Goal: Information Seeking & Learning: Learn about a topic

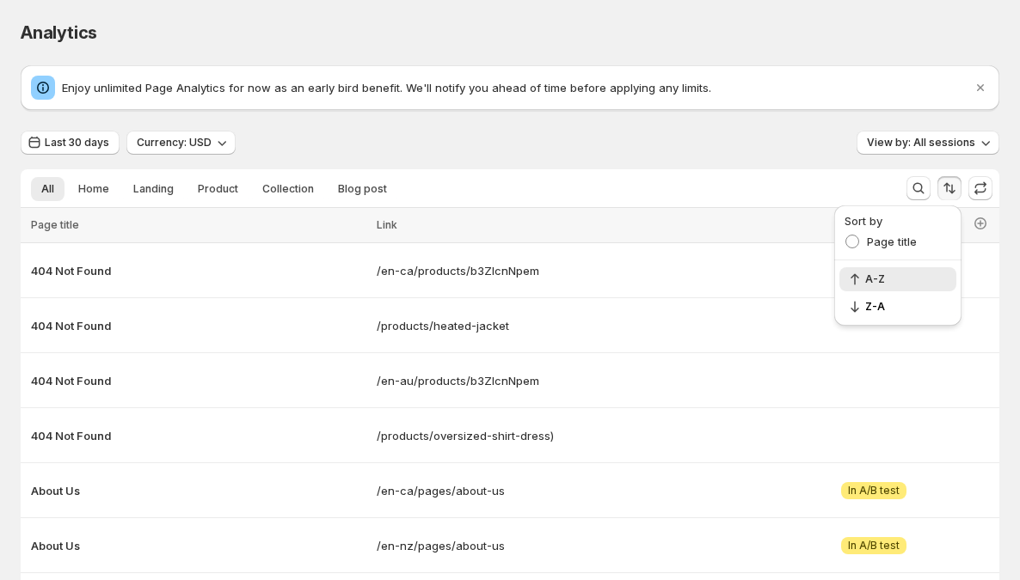
scroll to position [108, 0]
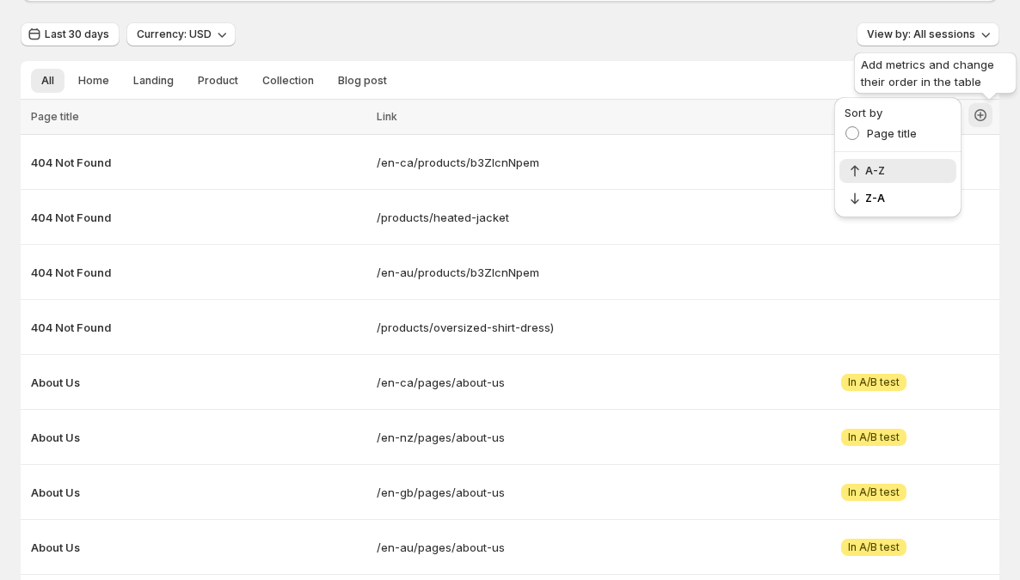
click at [989, 114] on icon "button" at bounding box center [980, 115] width 17 height 17
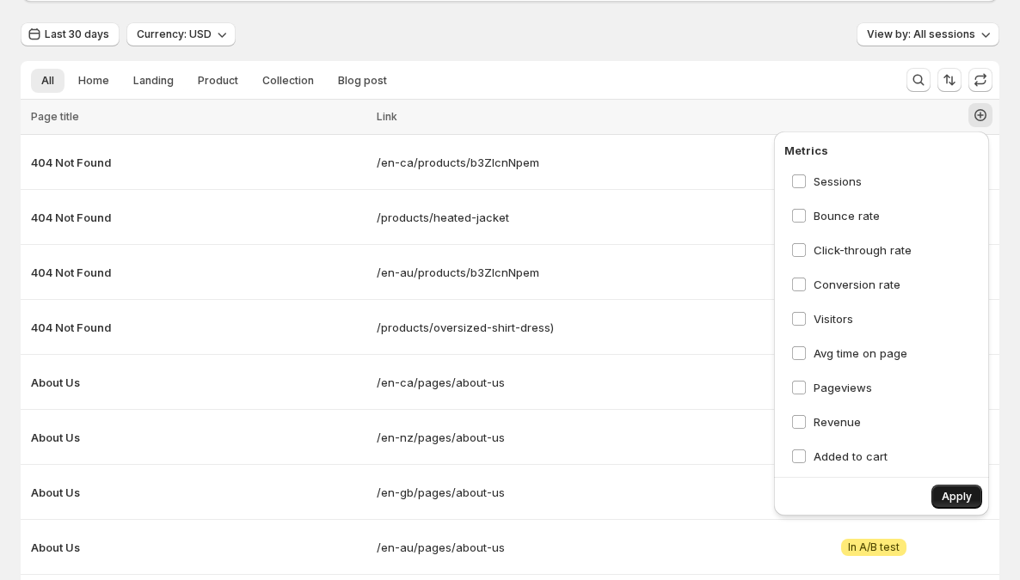
click at [955, 491] on span "Apply" at bounding box center [957, 497] width 30 height 14
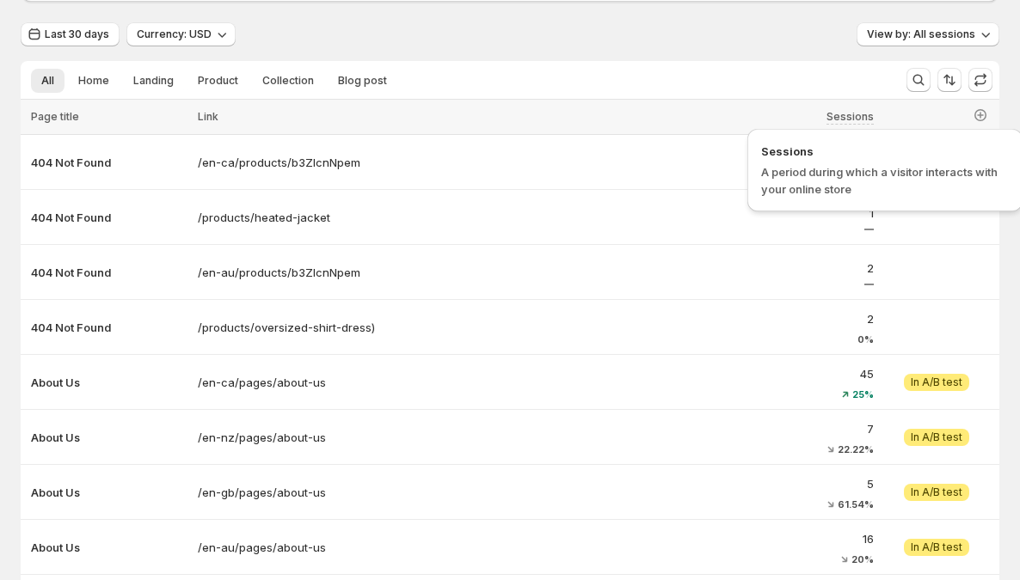
click at [853, 115] on span "Sessions" at bounding box center [849, 116] width 47 height 13
click at [958, 85] on icon "Sort the results" at bounding box center [949, 79] width 17 height 17
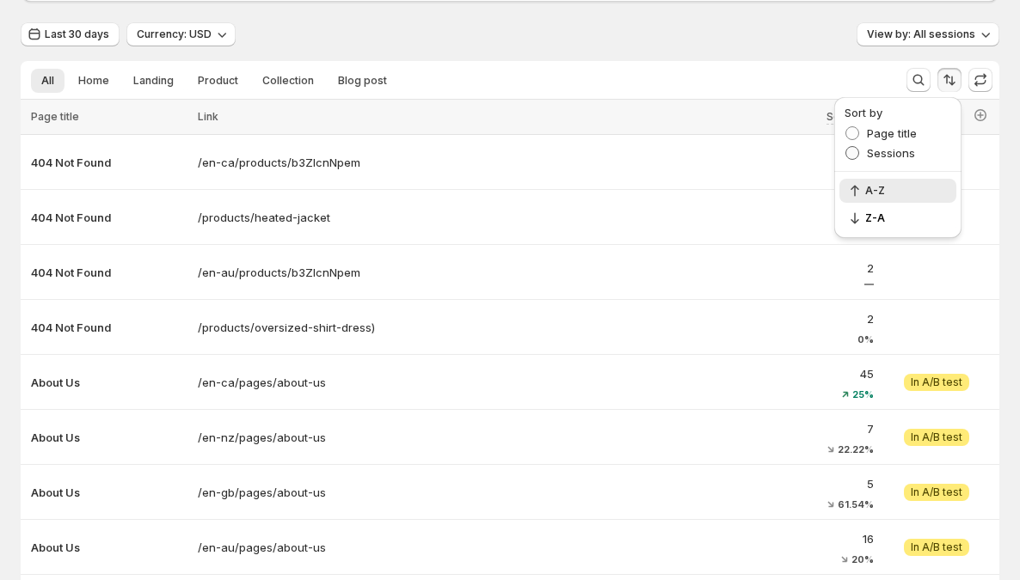
click at [899, 151] on span "Sessions" at bounding box center [891, 153] width 48 height 14
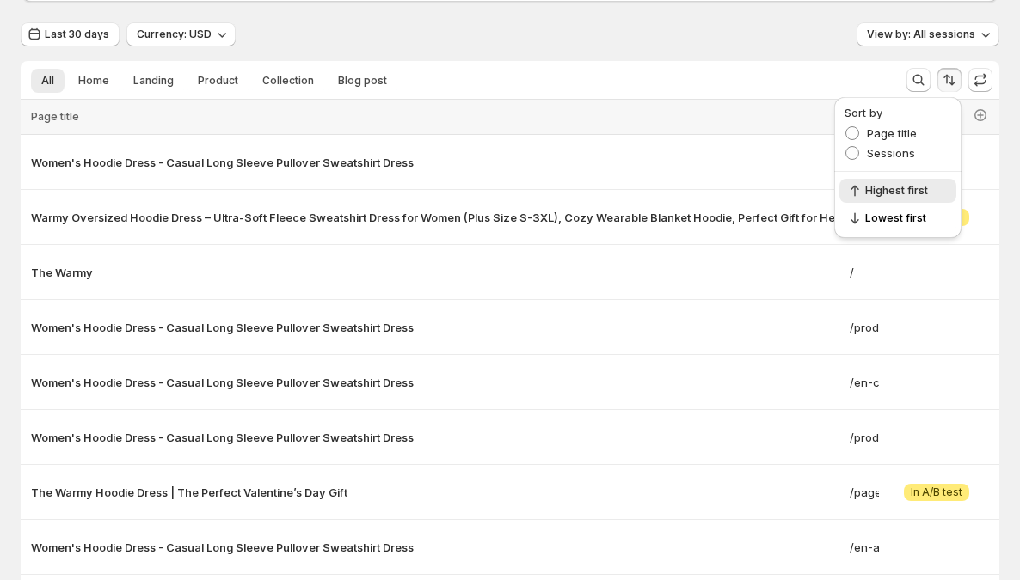
click at [808, 132] on th "Page title" at bounding box center [433, 117] width 824 height 35
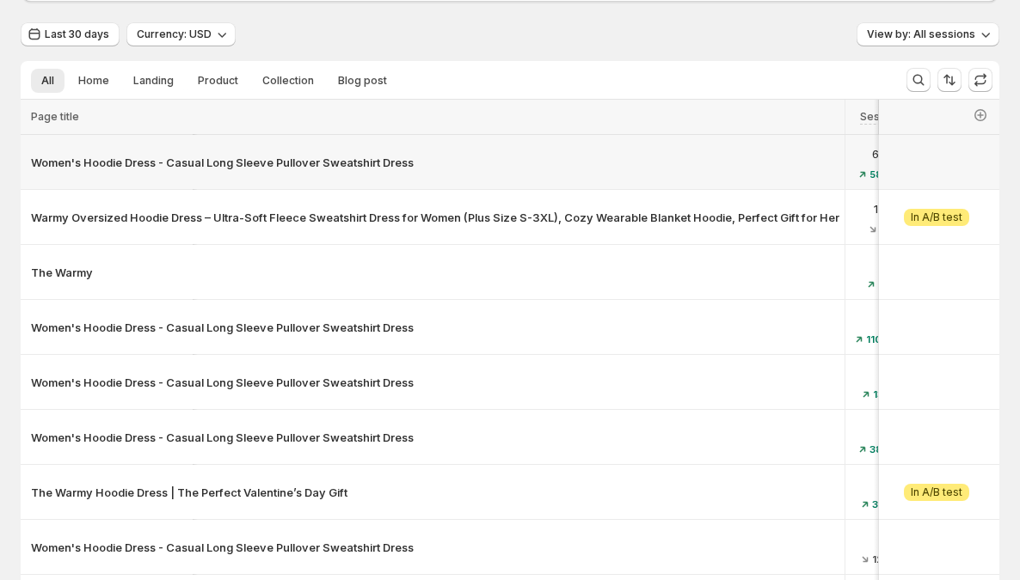
scroll to position [0, 273]
click at [988, 116] on icon "button" at bounding box center [980, 115] width 17 height 17
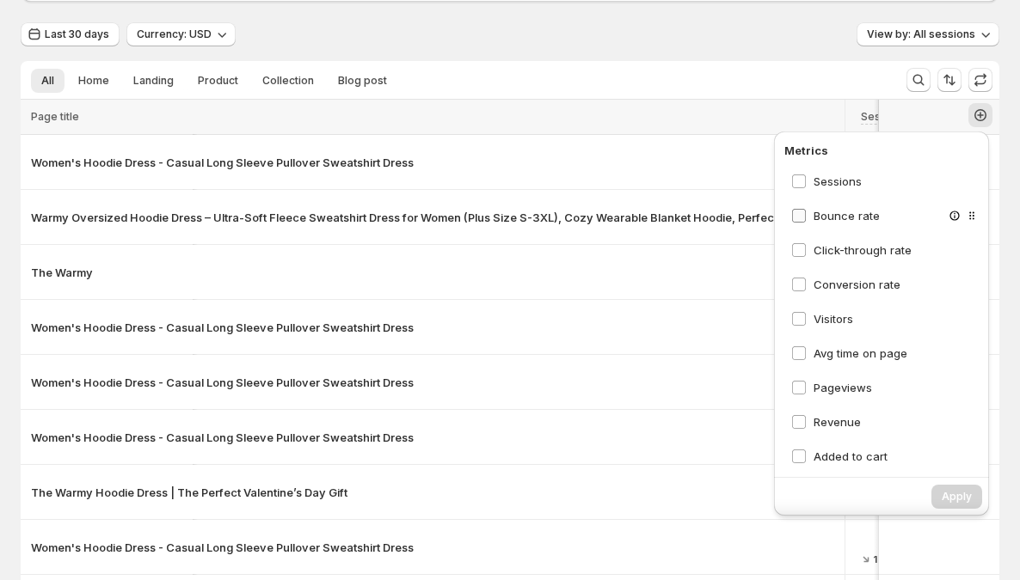
click at [817, 216] on span "Bounce rate" at bounding box center [847, 216] width 66 height 14
click at [964, 499] on span "Apply" at bounding box center [957, 497] width 30 height 14
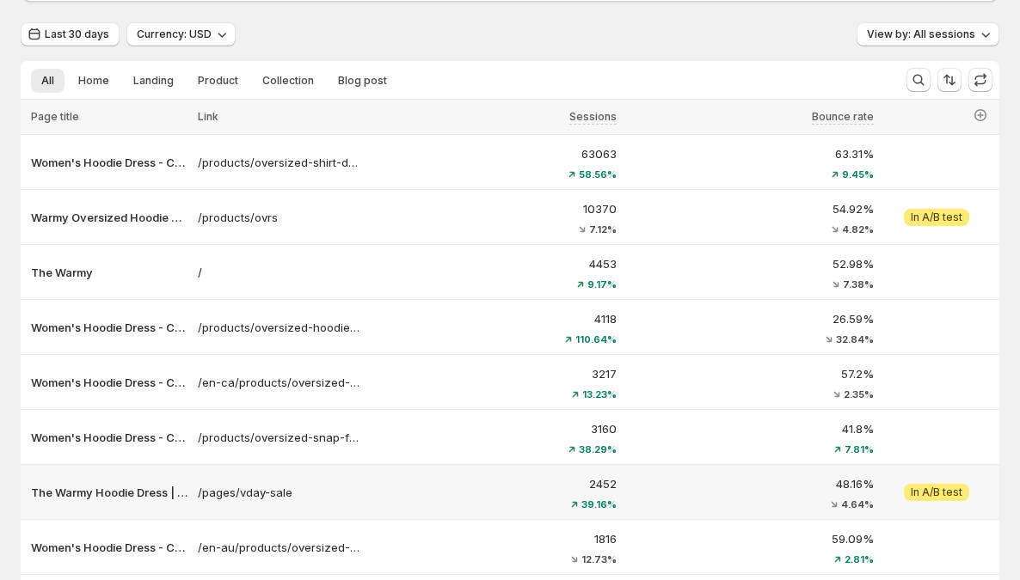
scroll to position [0, 0]
click at [950, 81] on icon "Sort the results" at bounding box center [946, 79] width 7 height 9
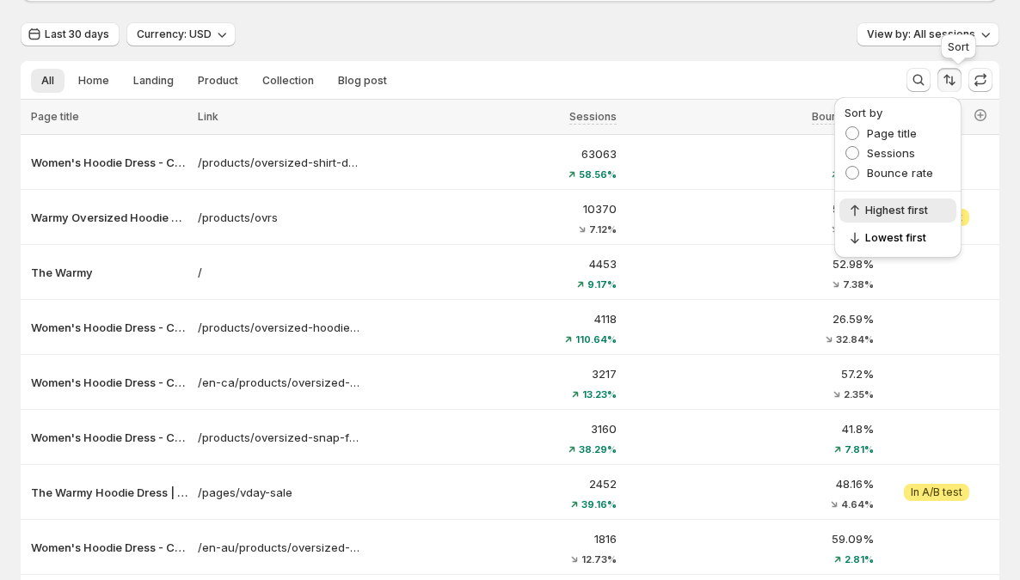
click at [950, 81] on icon "Sort the results" at bounding box center [946, 79] width 7 height 9
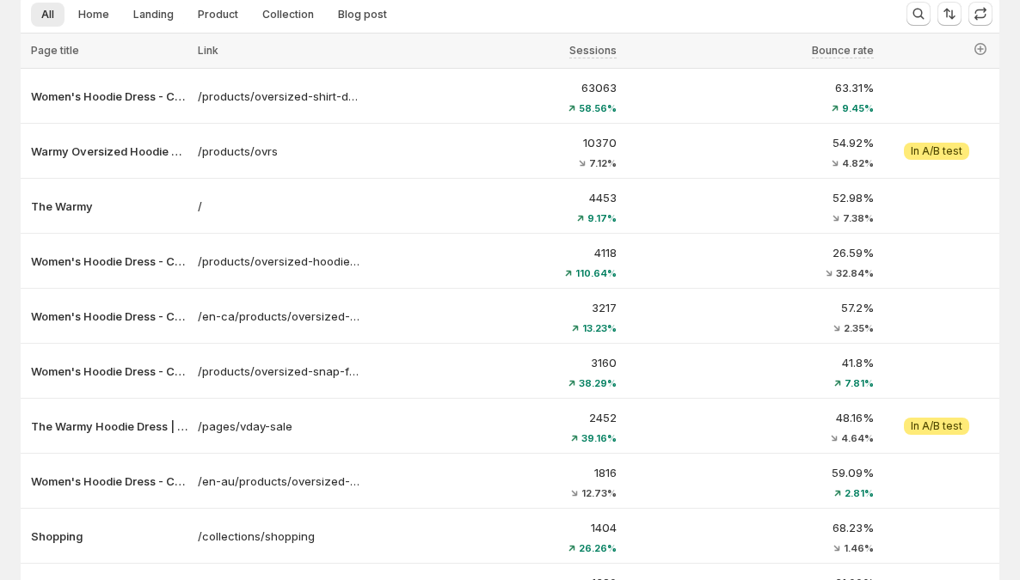
scroll to position [158, 0]
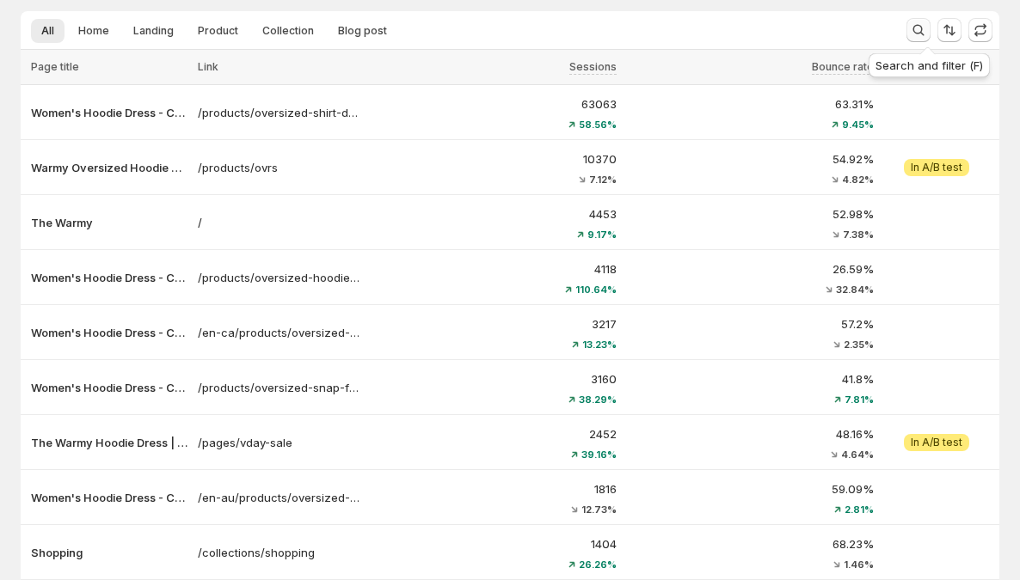
click at [927, 28] on icon "Search and filter results" at bounding box center [918, 29] width 17 height 17
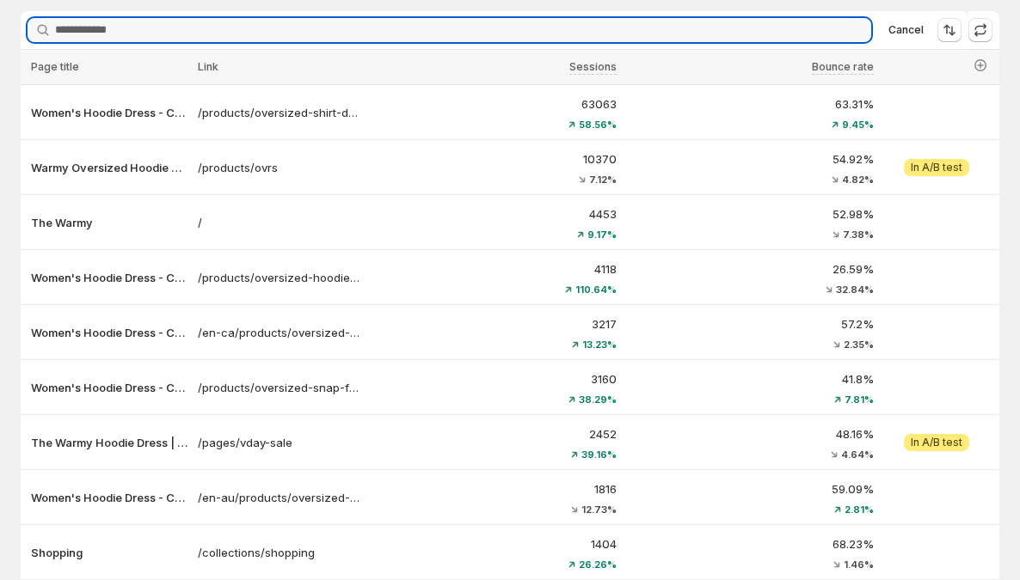
click at [924, 28] on span "Cancel" at bounding box center [905, 30] width 35 height 14
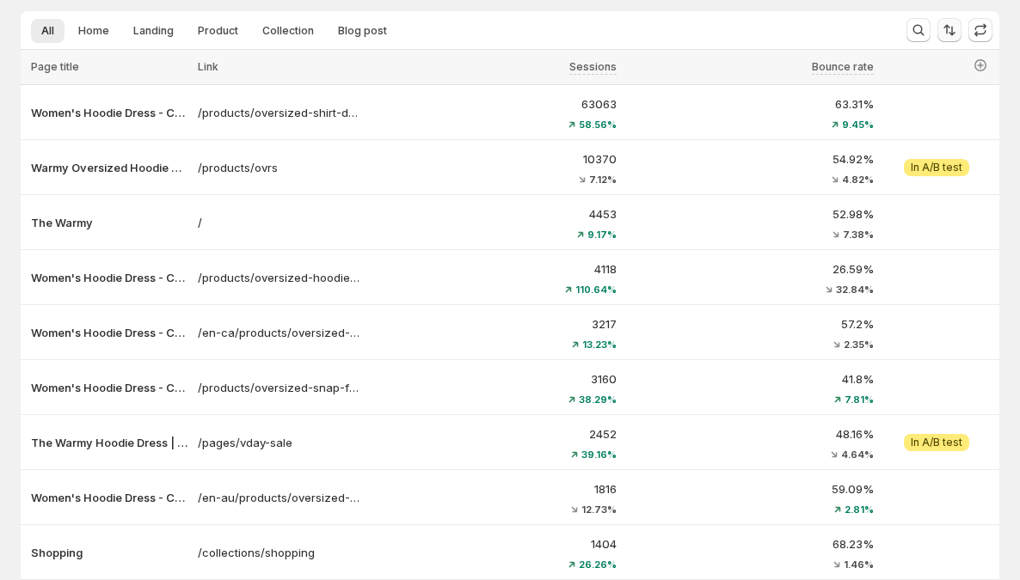
click at [950, 31] on icon "Sort the results" at bounding box center [949, 29] width 17 height 17
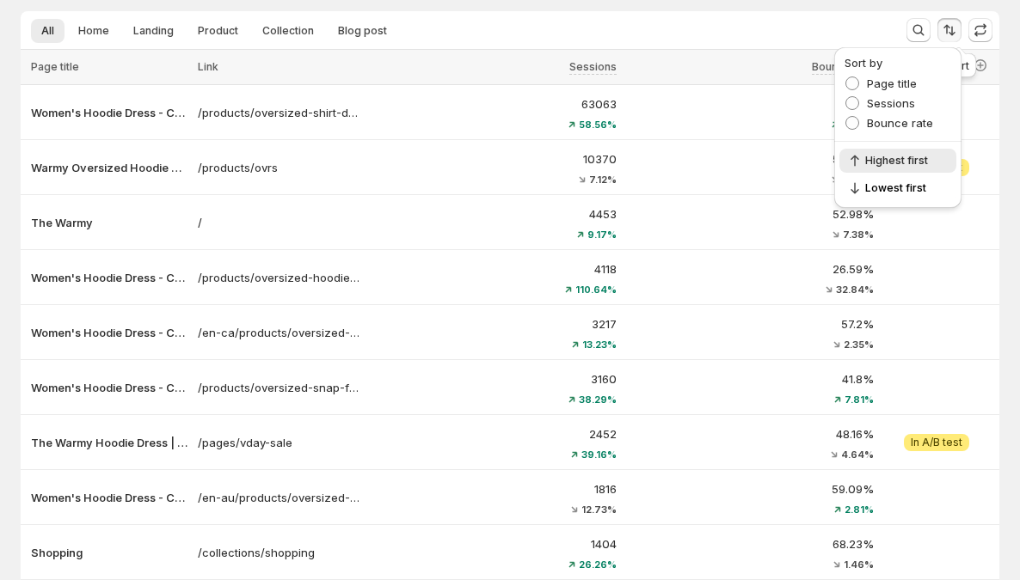
click at [950, 31] on icon "Sort the results" at bounding box center [946, 29] width 7 height 9
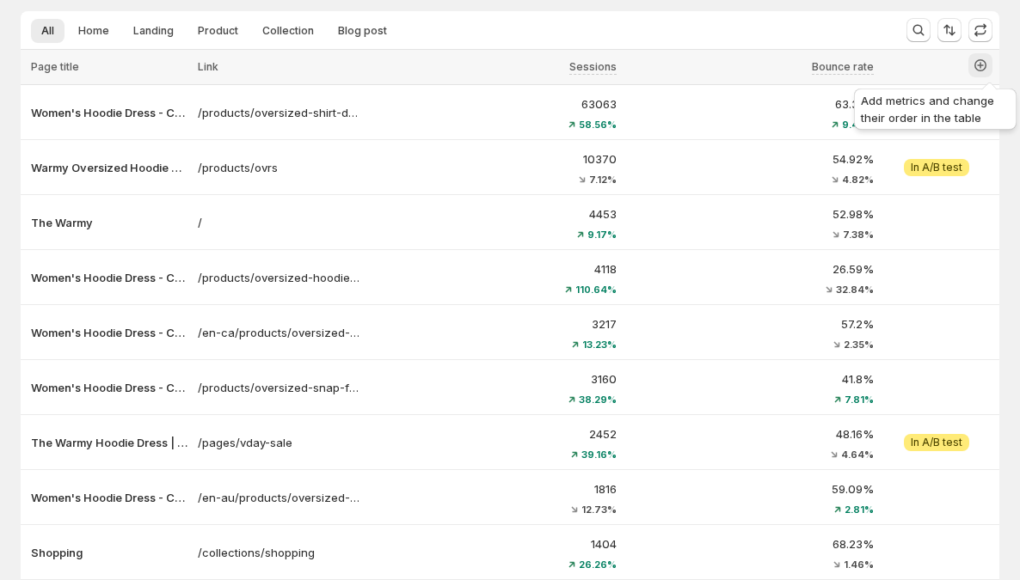
click at [983, 64] on icon "button" at bounding box center [980, 65] width 17 height 17
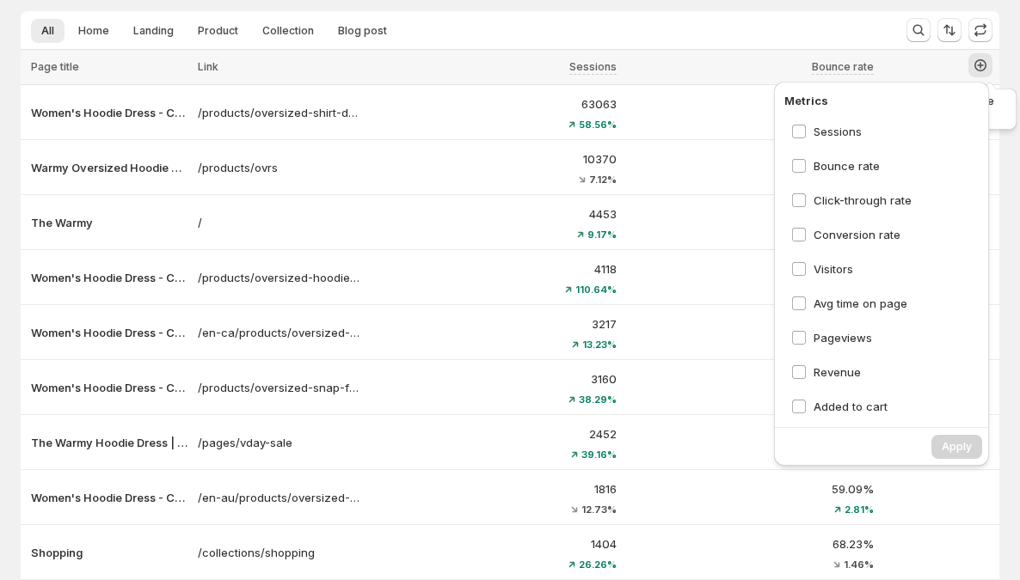
click at [989, 66] on icon "button" at bounding box center [980, 65] width 17 height 17
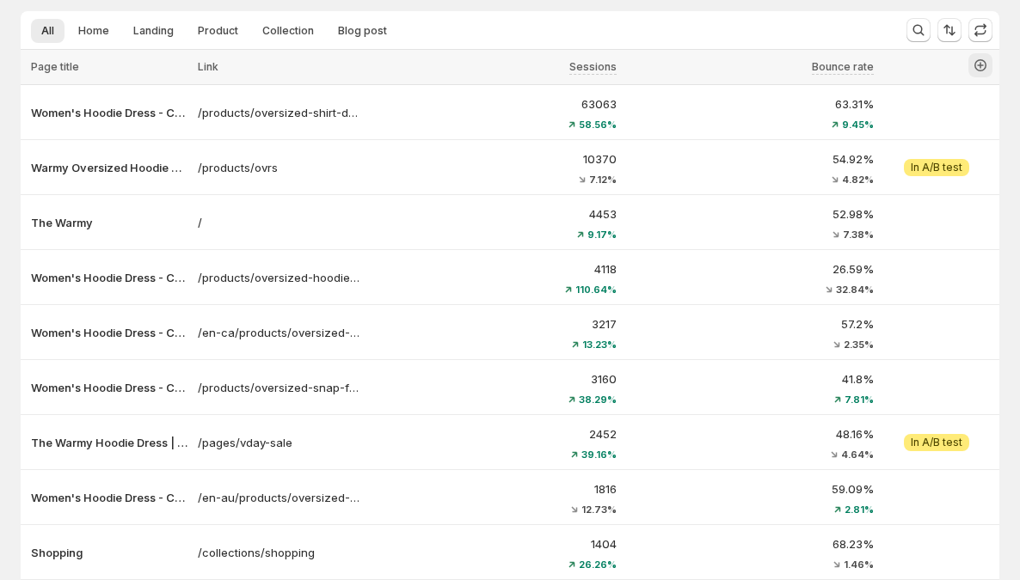
click at [989, 66] on icon "button" at bounding box center [980, 65] width 17 height 17
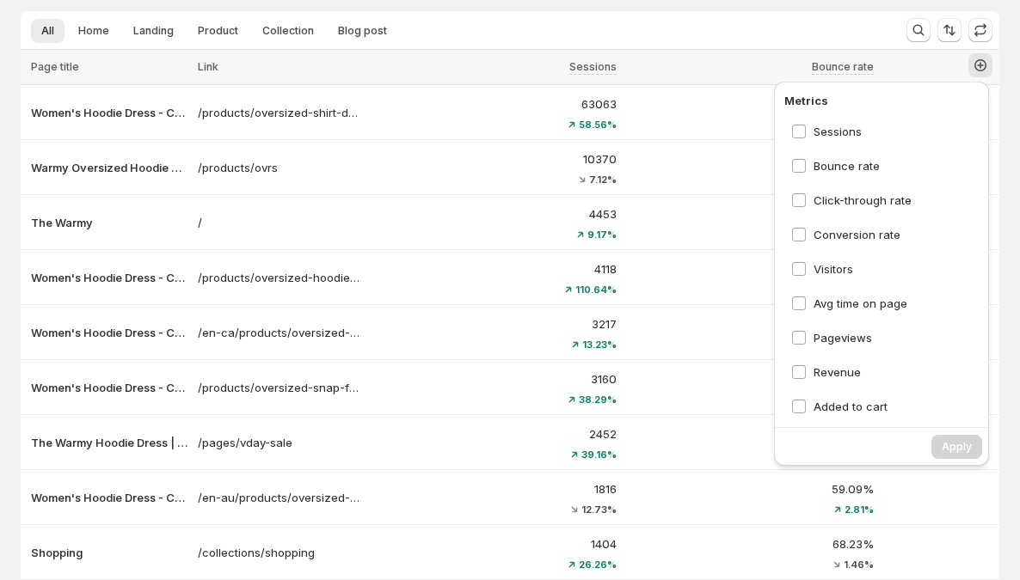
click at [989, 66] on icon "button" at bounding box center [980, 65] width 17 height 17
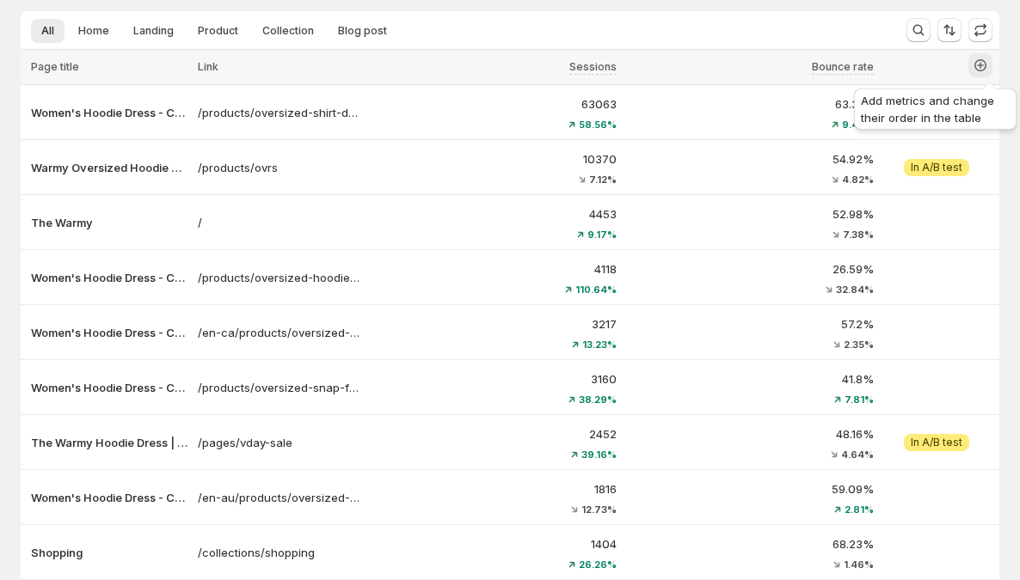
click at [989, 62] on icon "button" at bounding box center [980, 65] width 17 height 17
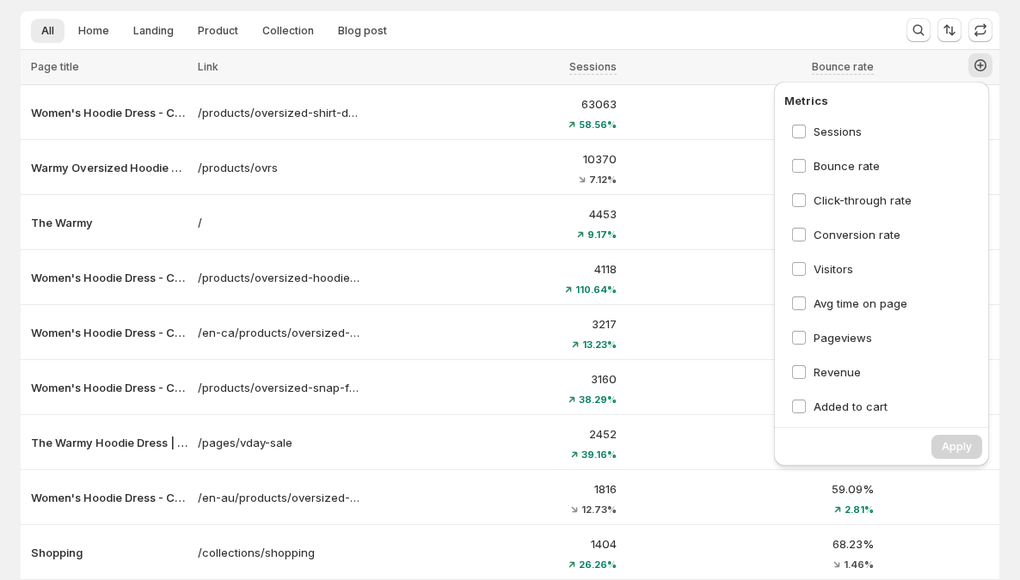
click at [813, 93] on p "Metrics" at bounding box center [881, 100] width 194 height 17
click at [979, 61] on button "button" at bounding box center [980, 65] width 24 height 24
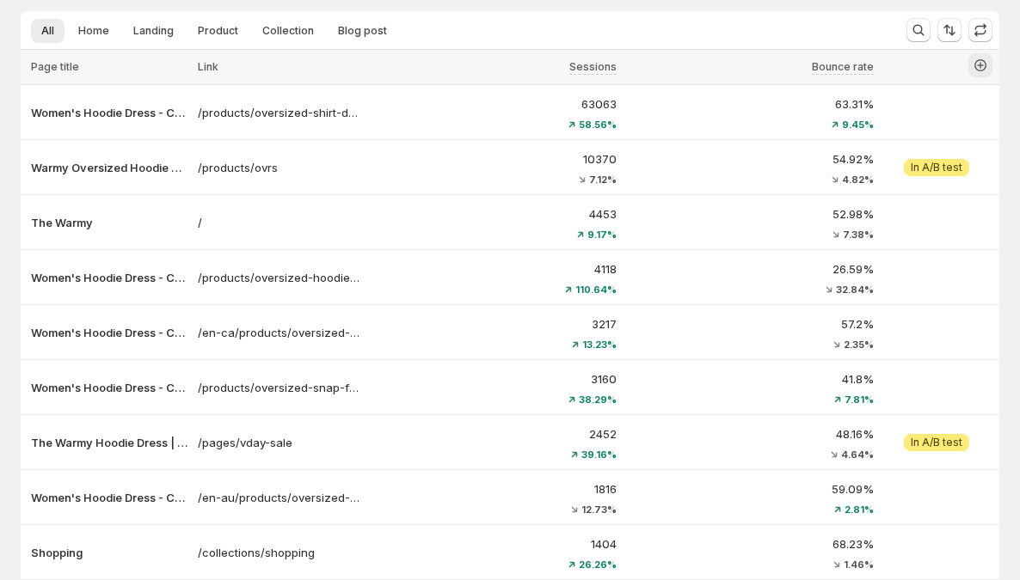
click at [979, 61] on button "button" at bounding box center [980, 65] width 24 height 24
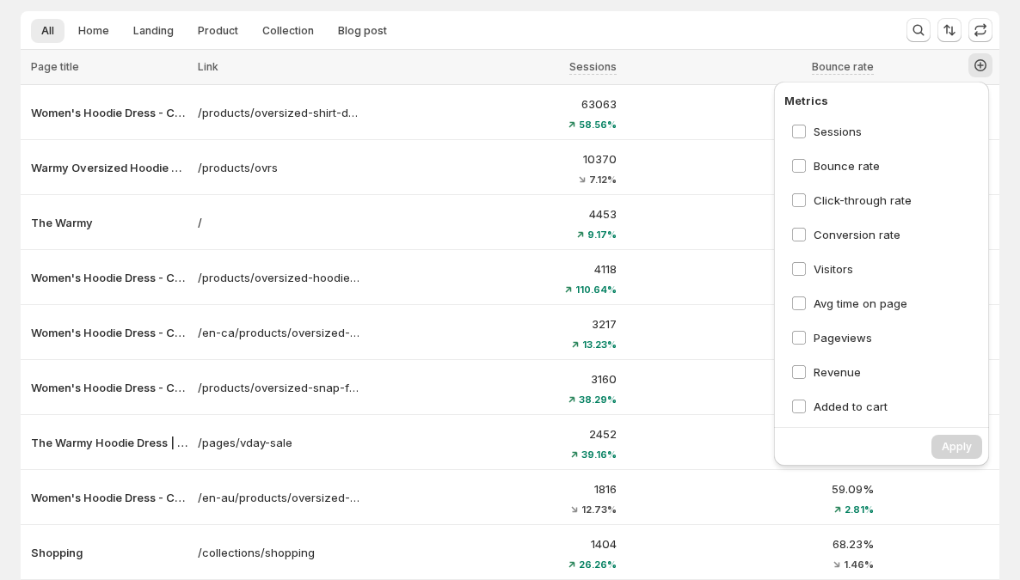
click at [1010, 109] on div "Analytics. This page is ready Analytics Enjoy unlimited Page Analytics for now …" at bounding box center [510, 304] width 1020 height 925
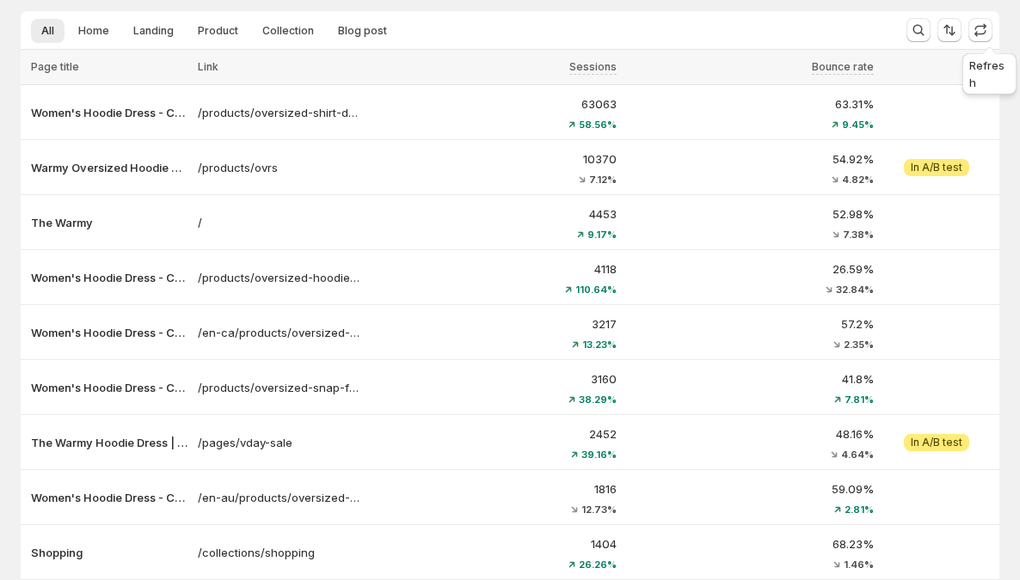
click at [985, 63] on div "Refresh" at bounding box center [989, 70] width 61 height 55
click at [958, 36] on icon "Sort the results" at bounding box center [949, 29] width 17 height 17
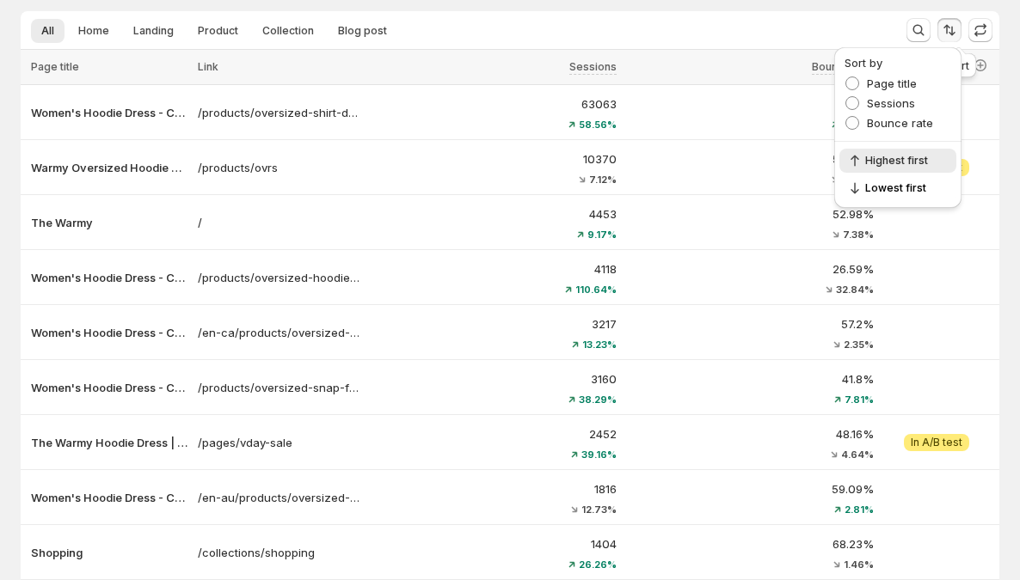
click at [958, 36] on icon "Sort the results" at bounding box center [949, 29] width 17 height 17
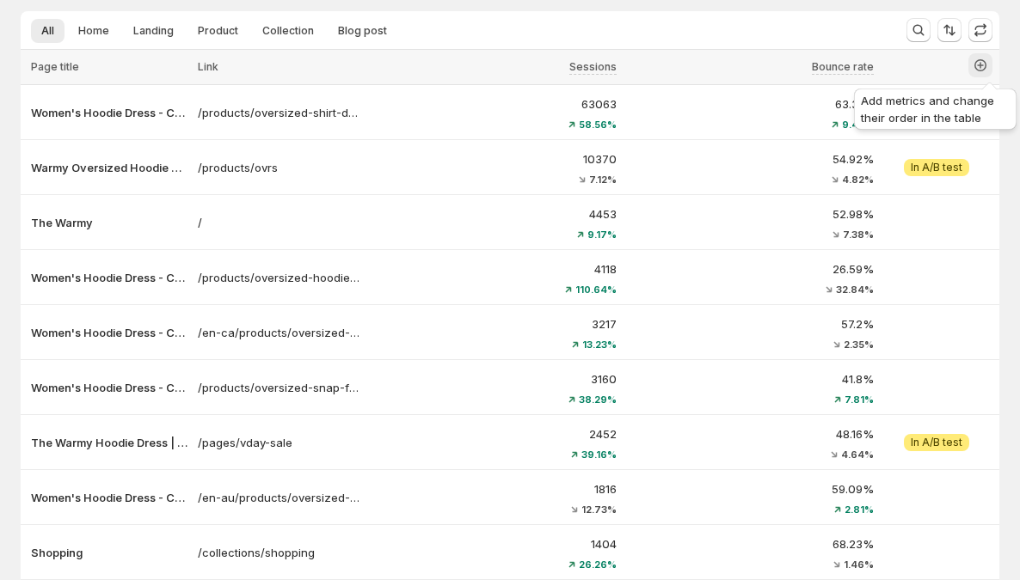
click at [984, 63] on icon "button" at bounding box center [980, 65] width 17 height 17
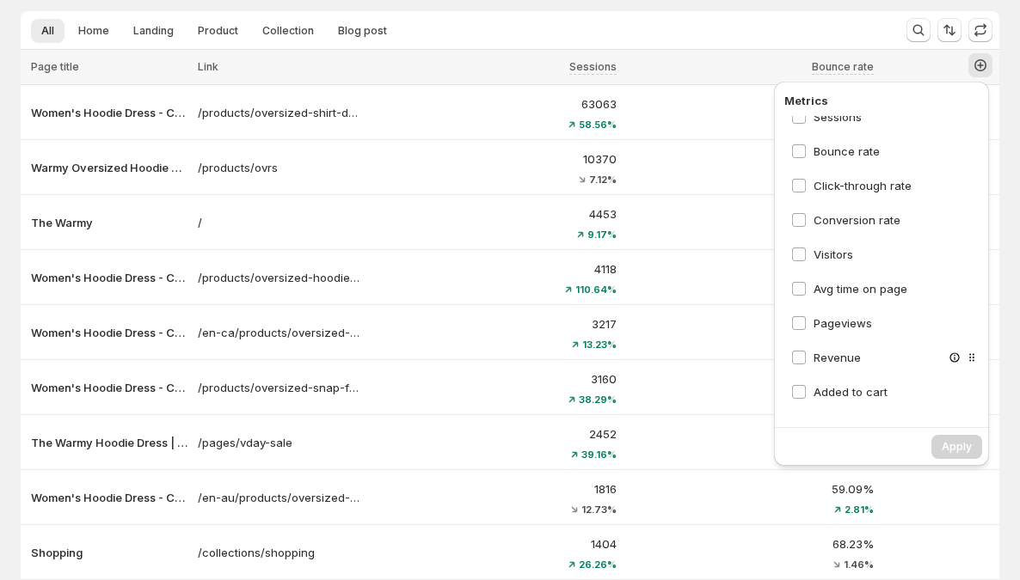
scroll to position [249, 0]
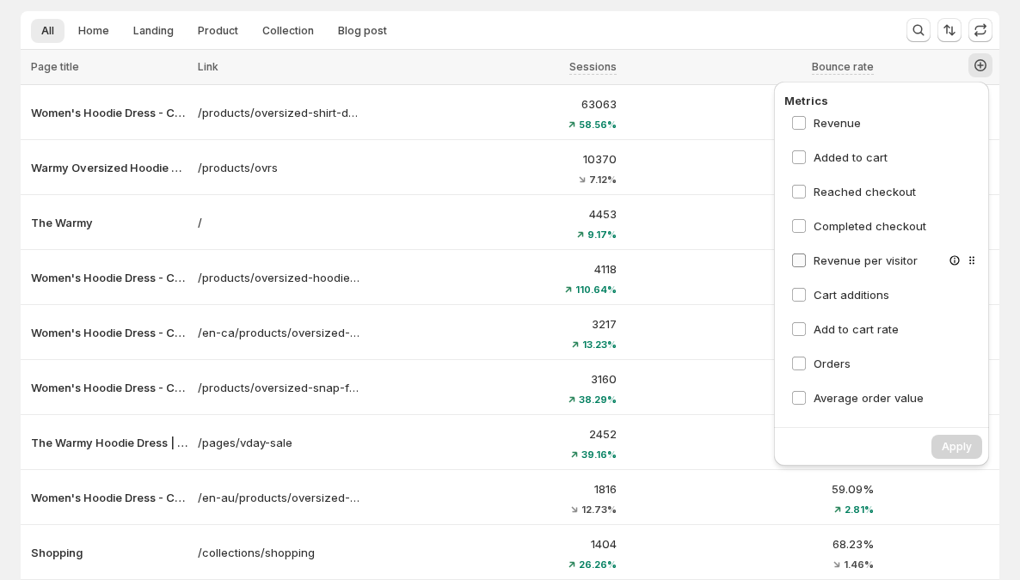
click at [854, 261] on span "Revenue per visitor" at bounding box center [866, 261] width 104 height 14
click at [961, 451] on span "Apply" at bounding box center [957, 447] width 30 height 14
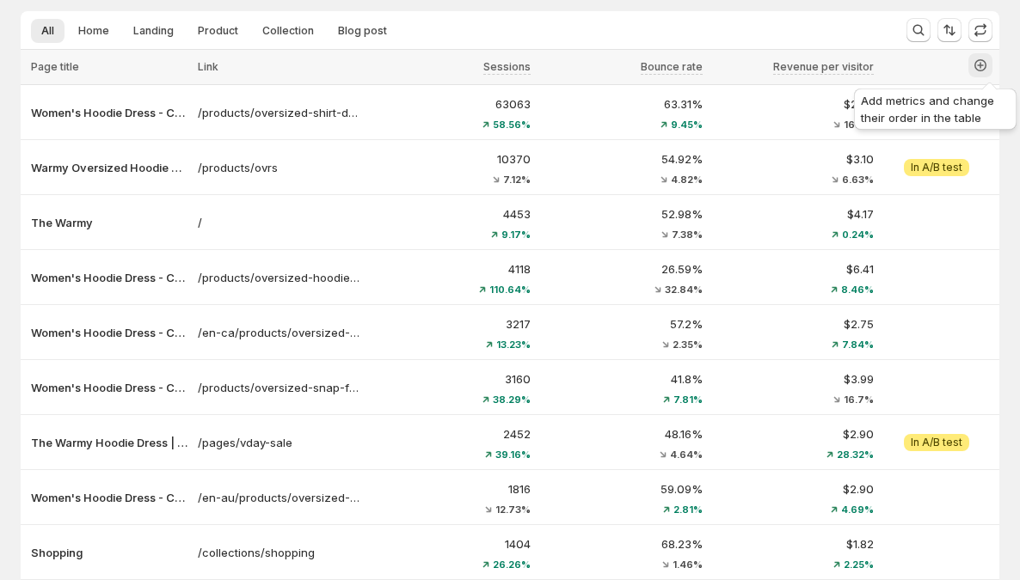
click at [984, 66] on icon "button" at bounding box center [980, 65] width 7 height 7
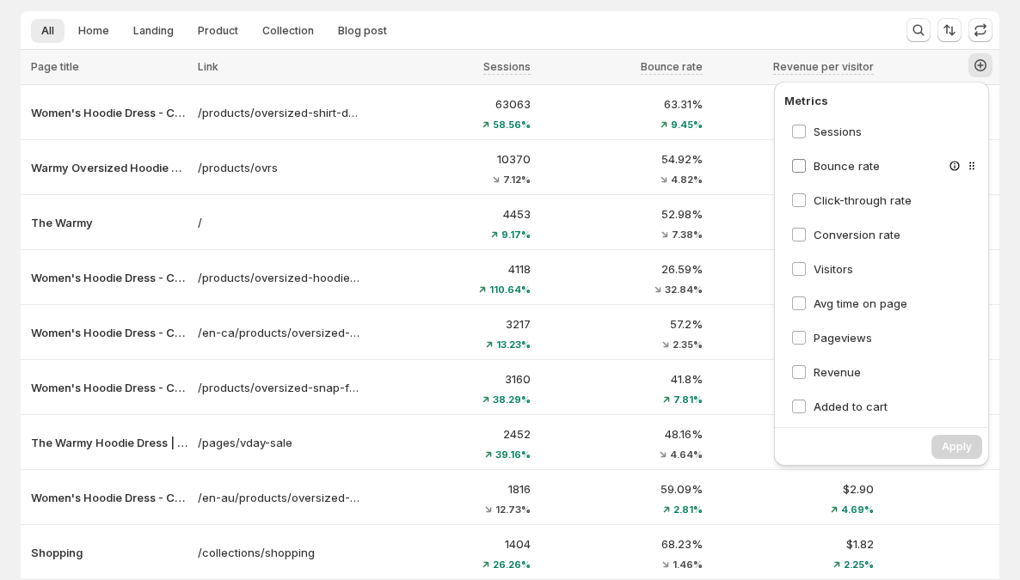
click at [856, 160] on span "Bounce rate" at bounding box center [847, 166] width 66 height 14
click at [863, 196] on span "Click-through rate" at bounding box center [863, 200] width 98 height 14
click at [947, 447] on span "Apply" at bounding box center [957, 447] width 30 height 14
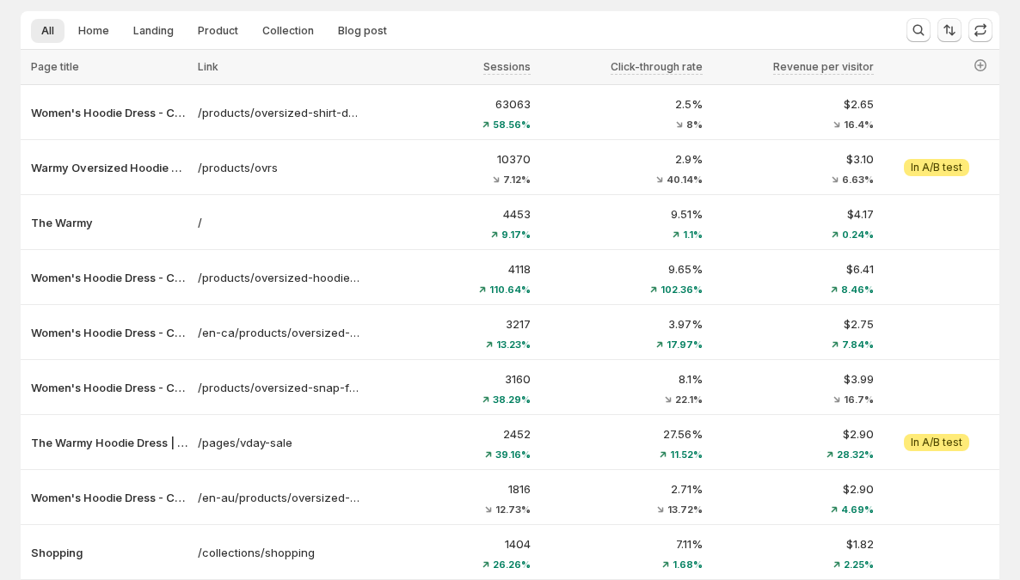
click at [955, 33] on icon "Sort the results" at bounding box center [952, 31] width 7 height 9
click at [981, 66] on icon "button" at bounding box center [980, 65] width 17 height 17
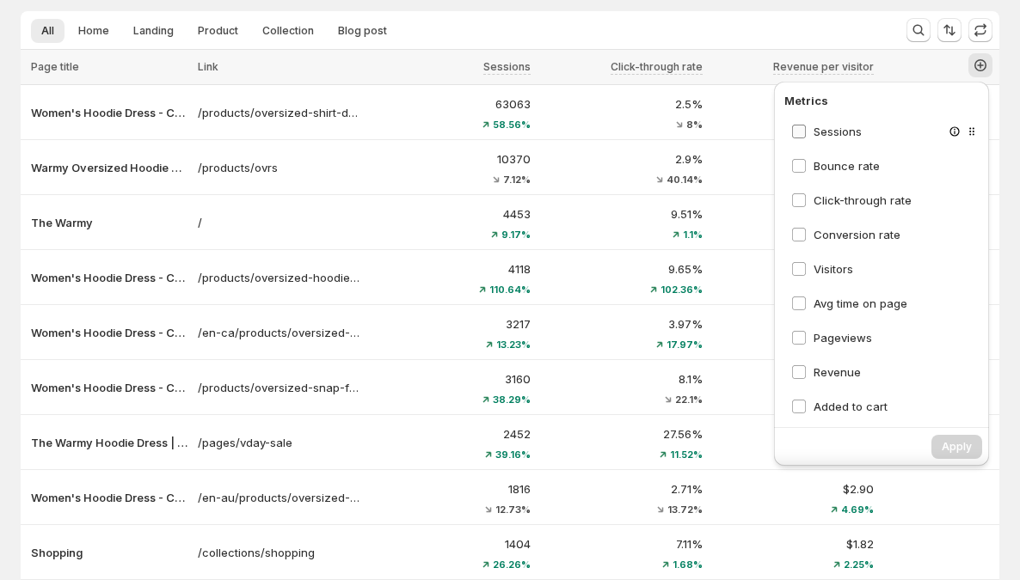
click at [848, 135] on span "Sessions" at bounding box center [838, 132] width 48 height 14
click at [832, 200] on span "Click-through rate" at bounding box center [863, 200] width 98 height 14
click at [949, 451] on span "Apply" at bounding box center [957, 447] width 30 height 14
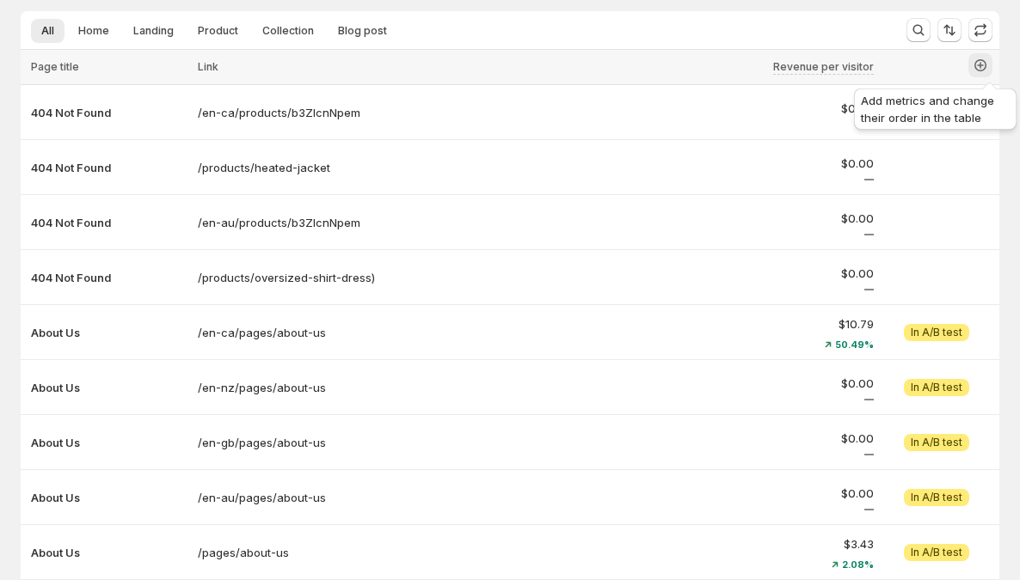
click at [989, 64] on icon "button" at bounding box center [980, 65] width 17 height 17
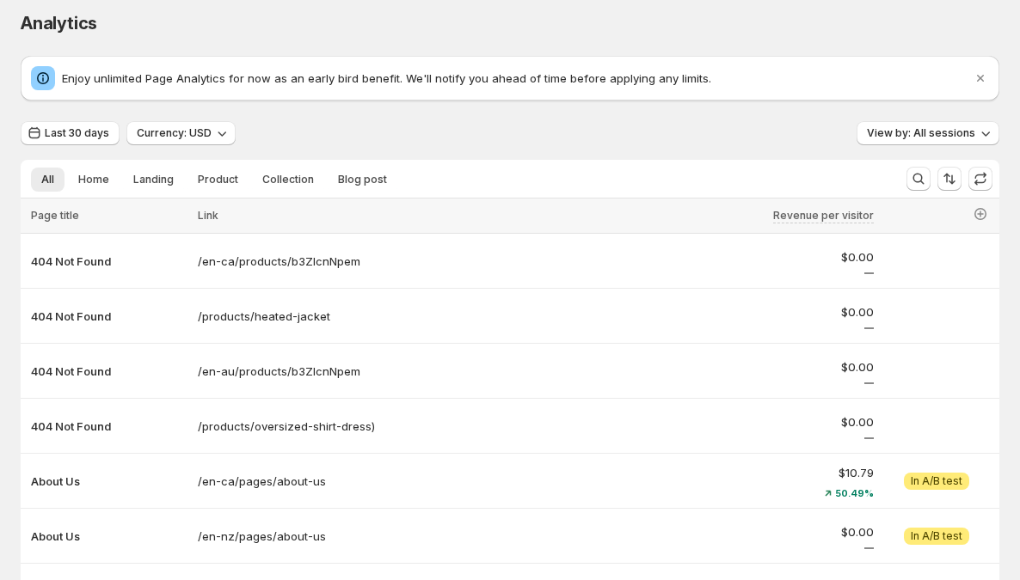
scroll to position [0, 0]
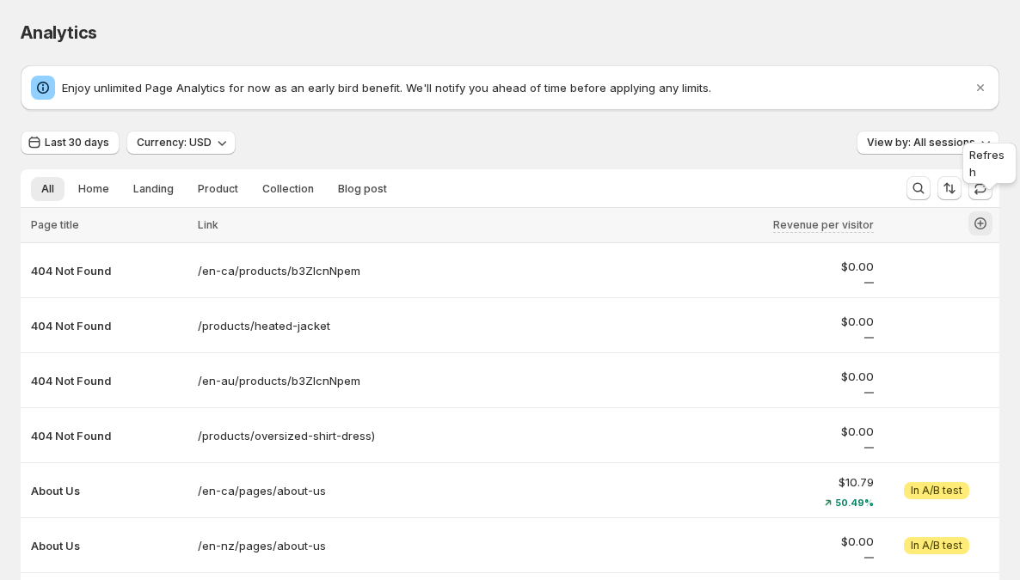
click at [986, 219] on icon "button" at bounding box center [980, 224] width 12 height 12
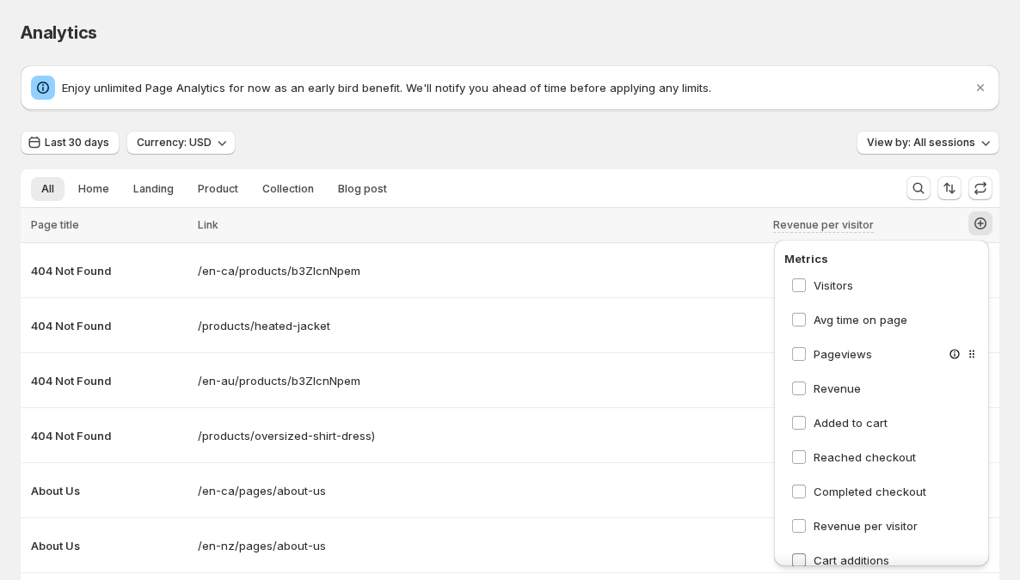
scroll to position [142, 0]
click at [863, 524] on span "Revenue per visitor" at bounding box center [866, 526] width 104 height 14
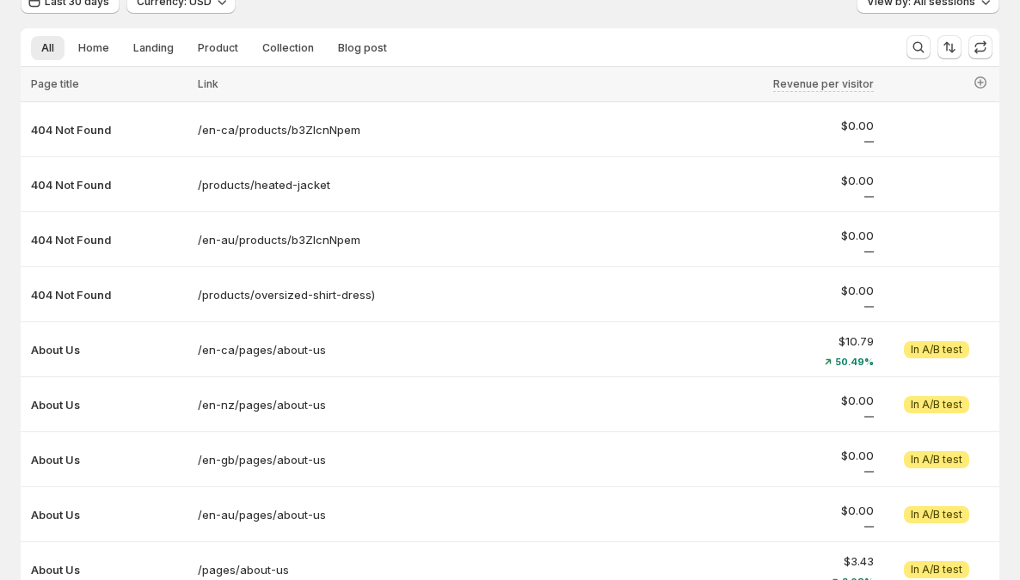
scroll to position [120, 0]
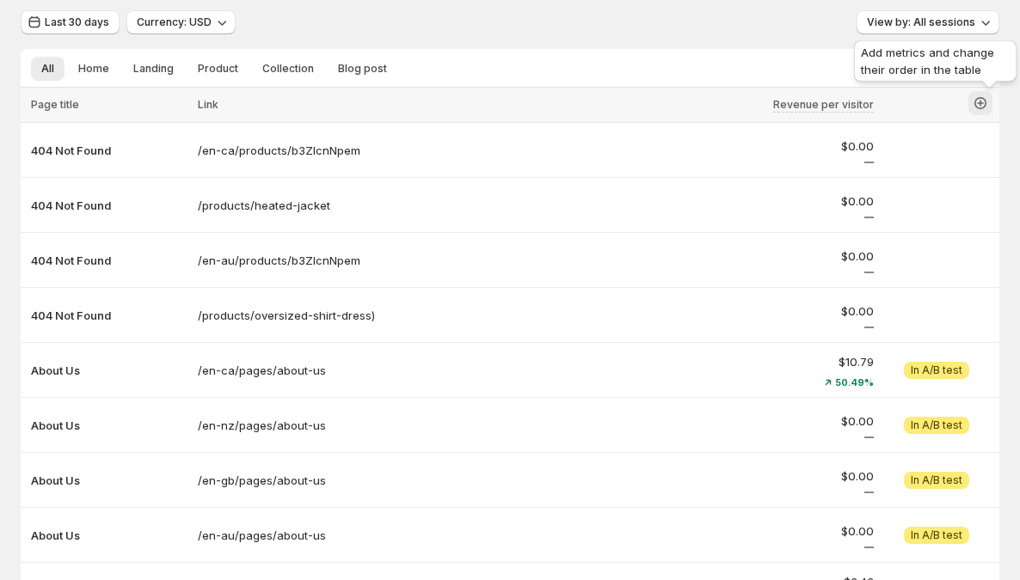
click at [989, 111] on icon "button" at bounding box center [980, 103] width 17 height 17
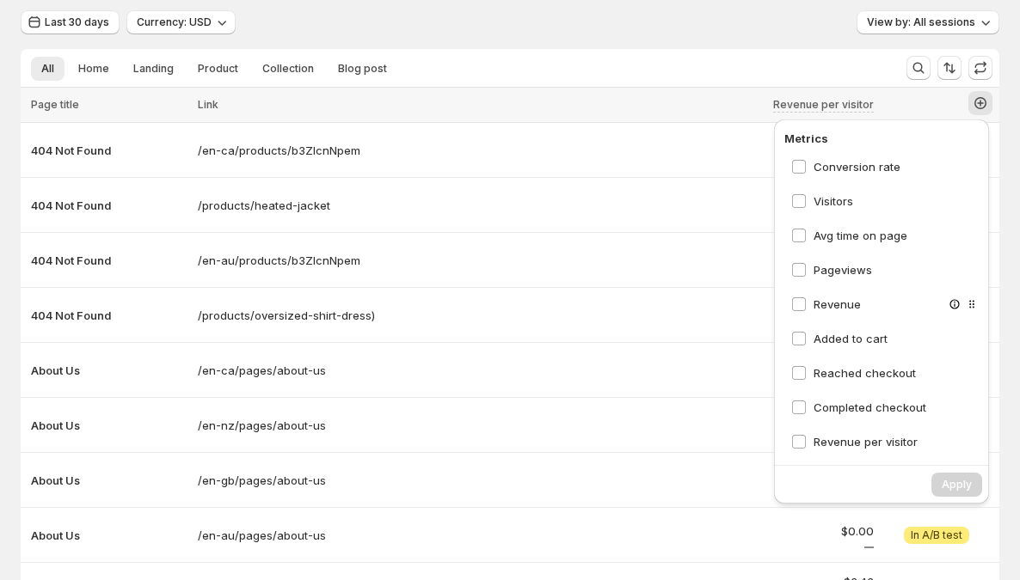
scroll to position [107, 0]
click at [838, 435] on span "Revenue per visitor" at bounding box center [866, 441] width 104 height 14
click at [951, 478] on span "Apply" at bounding box center [957, 485] width 30 height 14
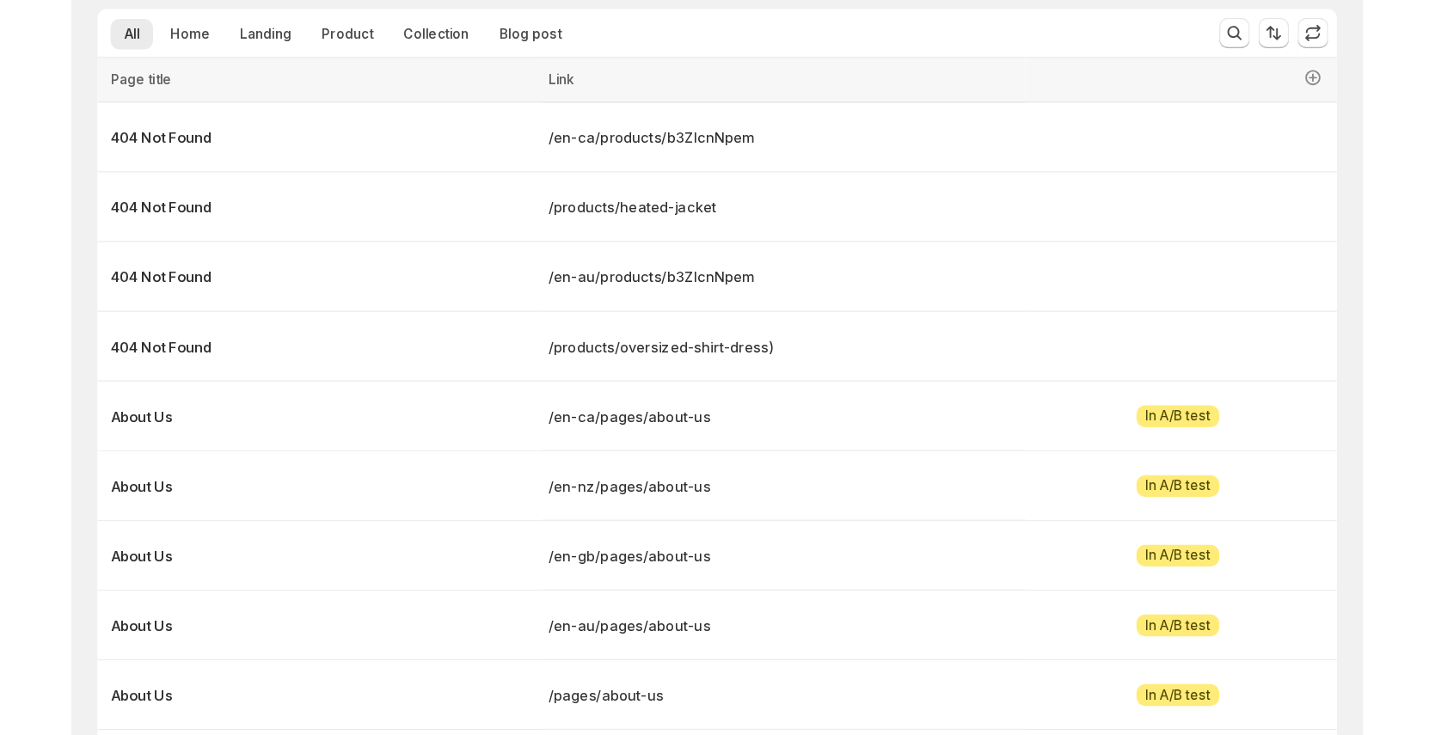
scroll to position [0, 0]
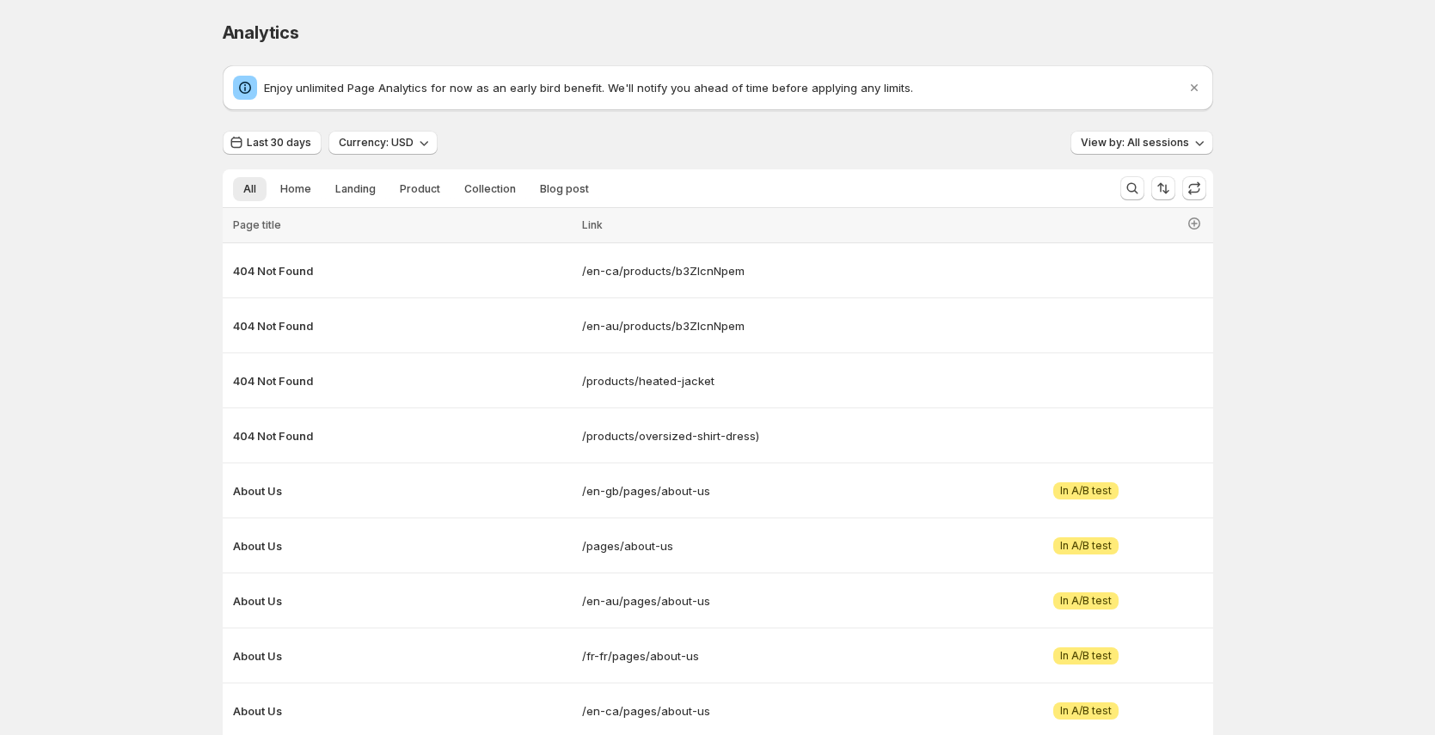
click at [246, 224] on span "Page title" at bounding box center [257, 224] width 48 height 13
click at [281, 226] on span "Page title" at bounding box center [257, 224] width 48 height 13
click at [599, 224] on span "Link" at bounding box center [592, 224] width 21 height 13
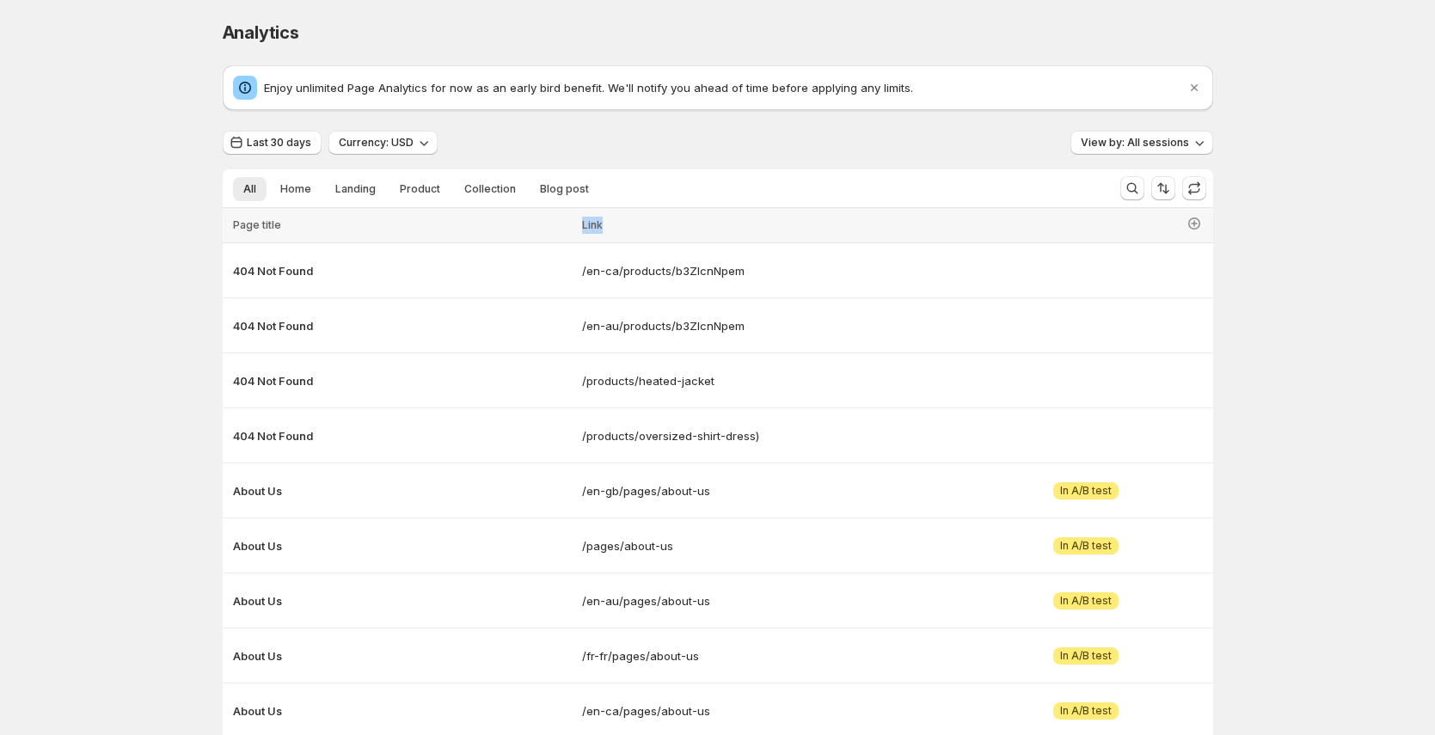
click at [599, 224] on span "Link" at bounding box center [592, 224] width 21 height 13
click at [617, 225] on div "Link" at bounding box center [770, 225] width 377 height 17
click at [1196, 234] on button "button" at bounding box center [1194, 224] width 24 height 24
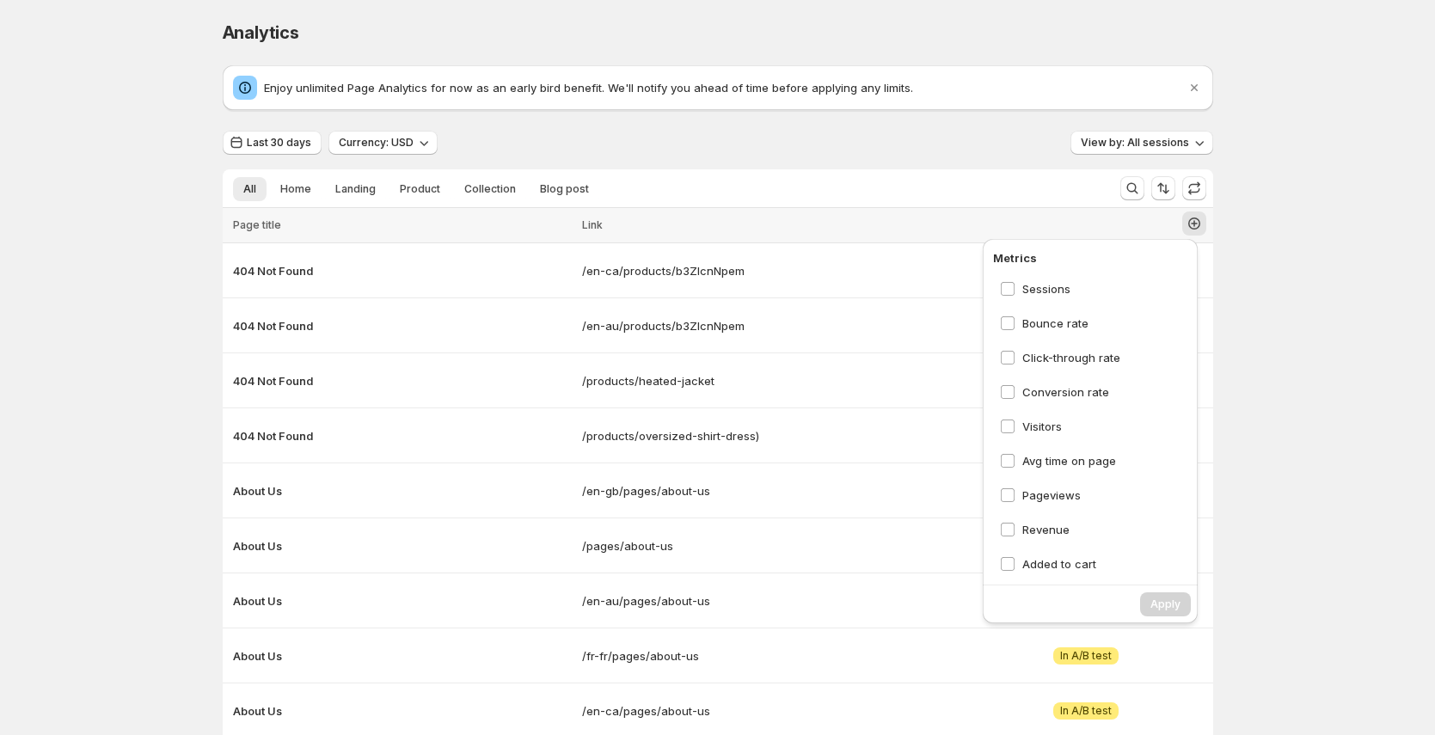
click at [1273, 337] on div "Analytics. This page is ready Analytics Enjoy unlimited Page Analytics for now …" at bounding box center [717, 462] width 1435 height 925
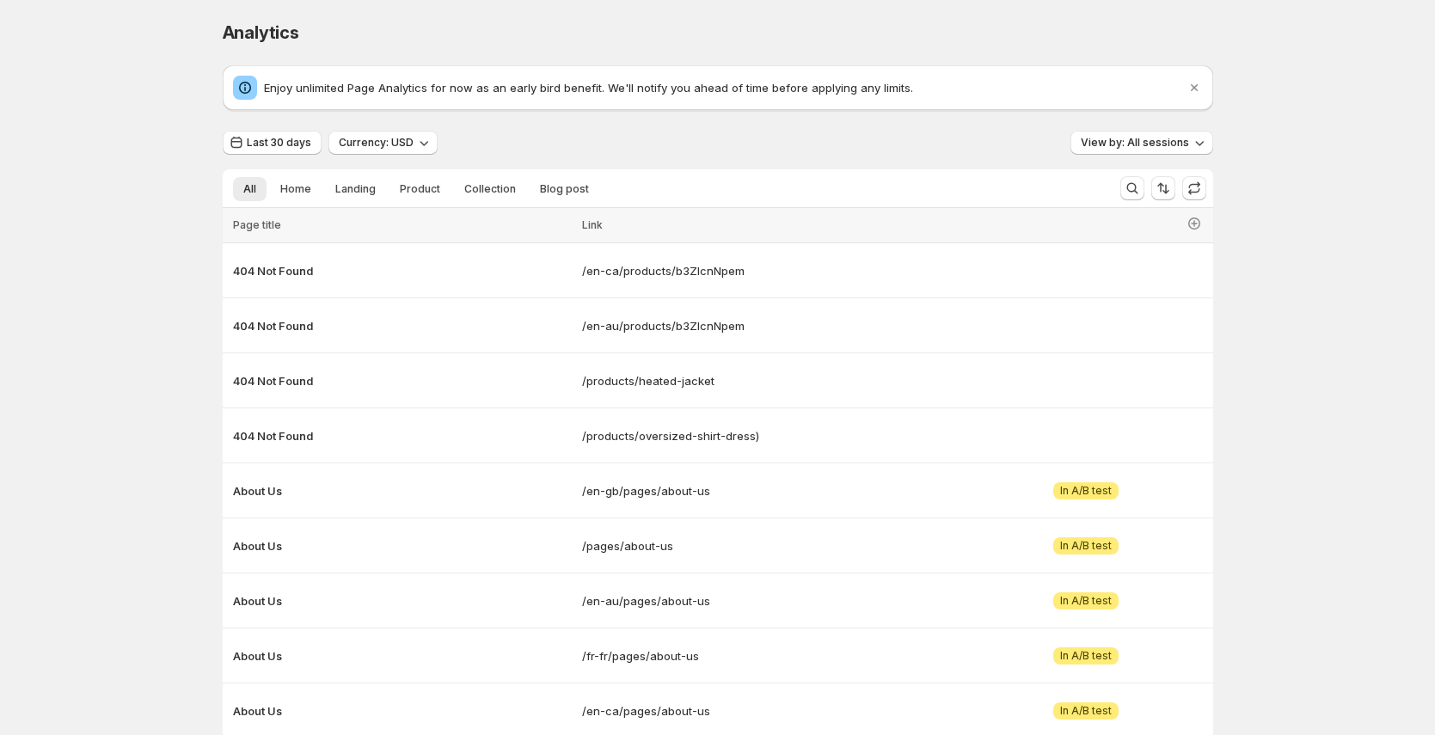
click at [1208, 235] on th at bounding box center [1088, 225] width 249 height 35
click at [1207, 230] on button "button" at bounding box center [1194, 224] width 24 height 24
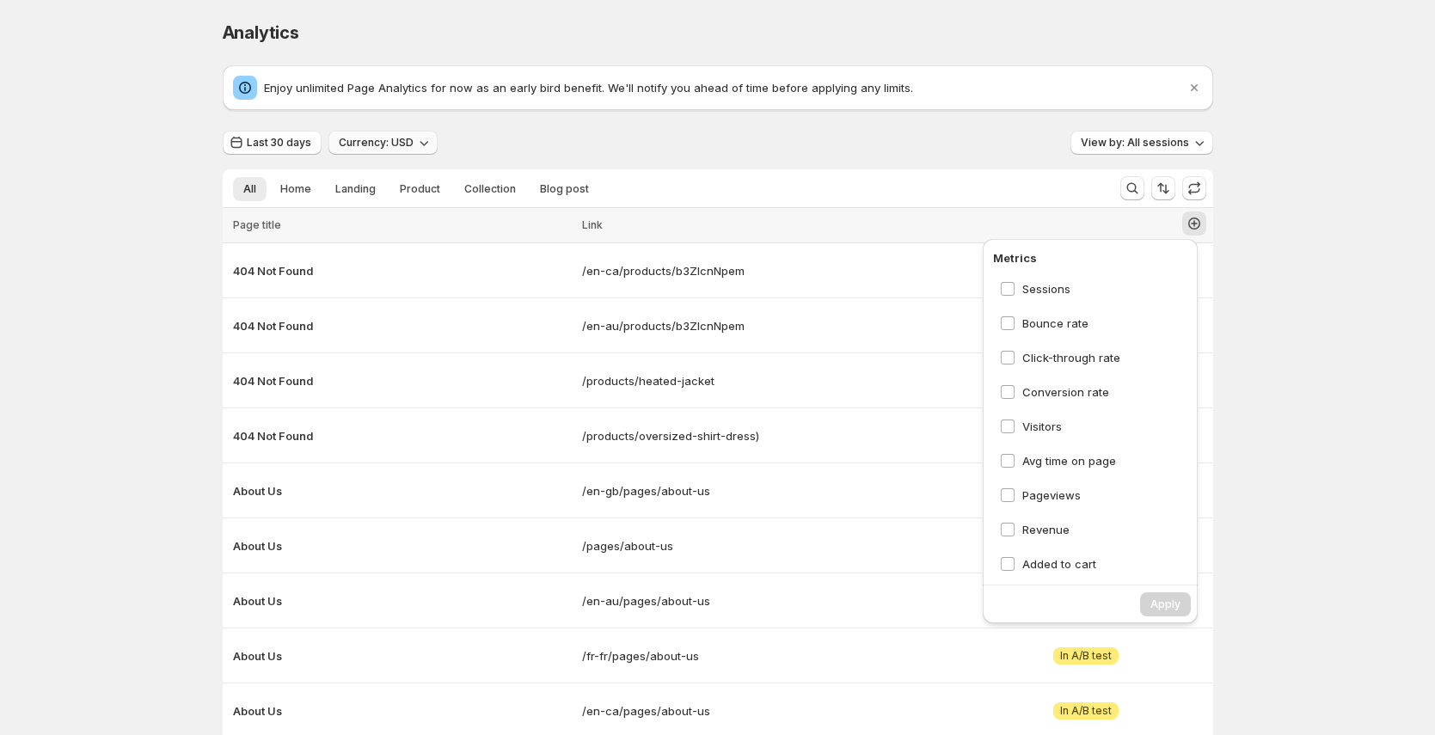
click at [332, 147] on button "Currency: USD" at bounding box center [382, 143] width 109 height 24
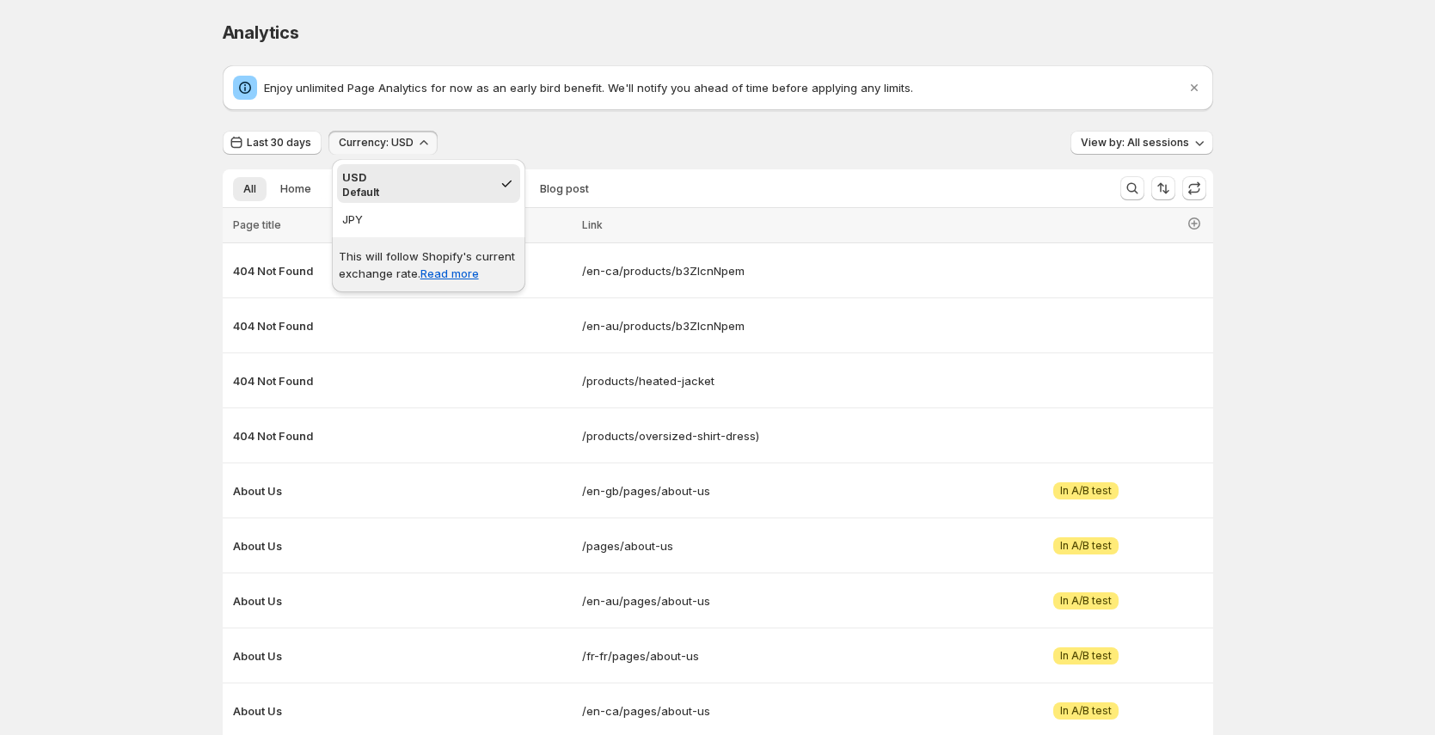
click at [381, 148] on span "Currency: USD" at bounding box center [376, 143] width 75 height 14
click at [371, 261] on p "This will follow Shopify's current exchange rate. Read more" at bounding box center [429, 265] width 180 height 34
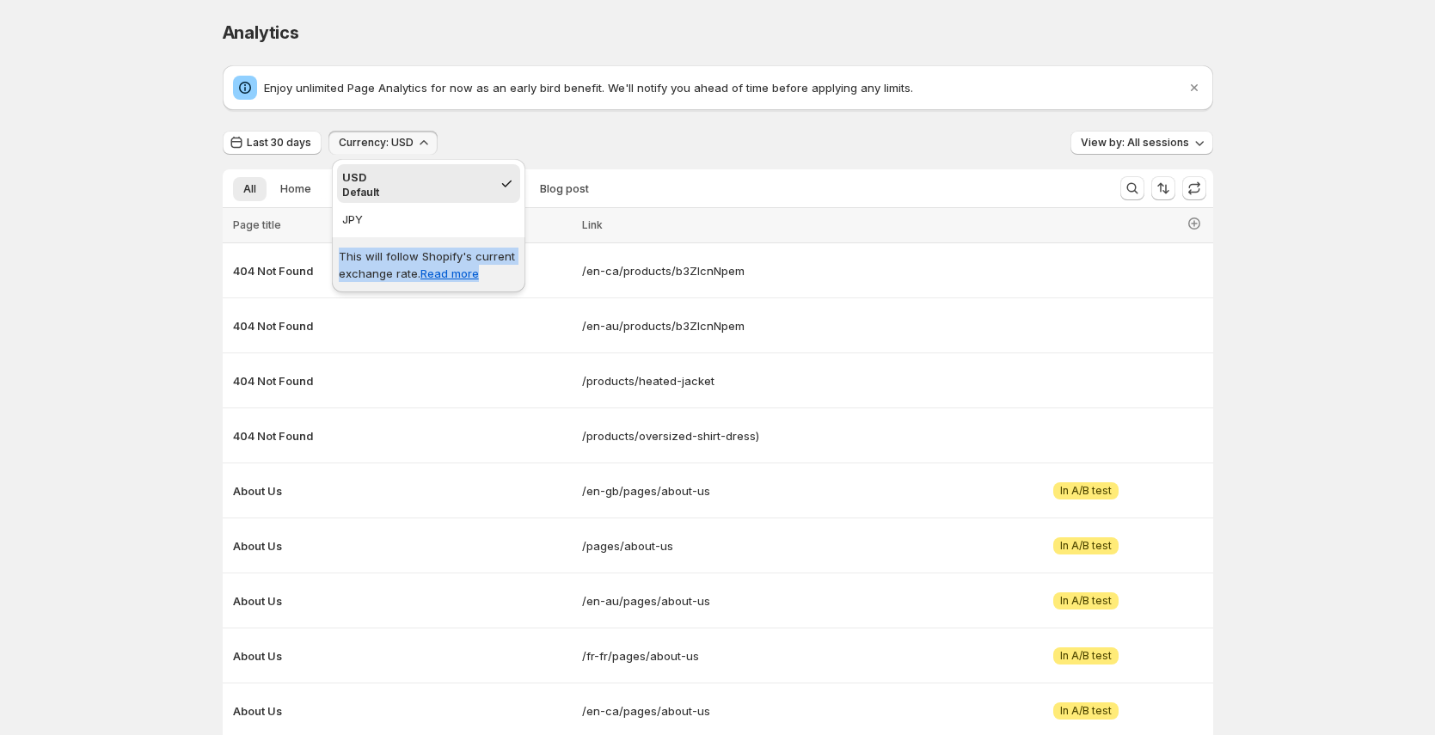
click at [370, 264] on p "This will follow Shopify's current exchange rate. Read more" at bounding box center [429, 265] width 180 height 34
click at [380, 144] on span "Currency: USD" at bounding box center [376, 143] width 75 height 14
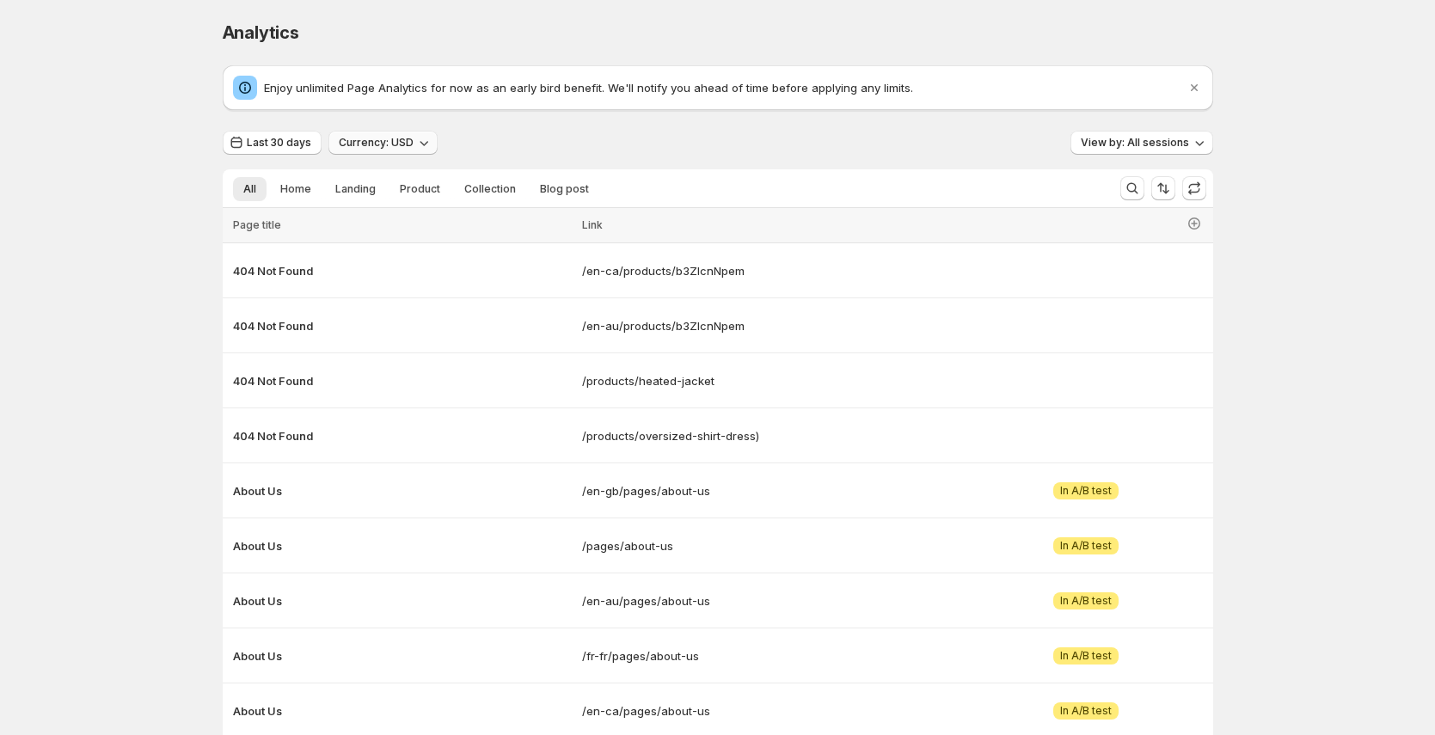
click at [380, 144] on span "Currency: USD" at bounding box center [376, 143] width 75 height 14
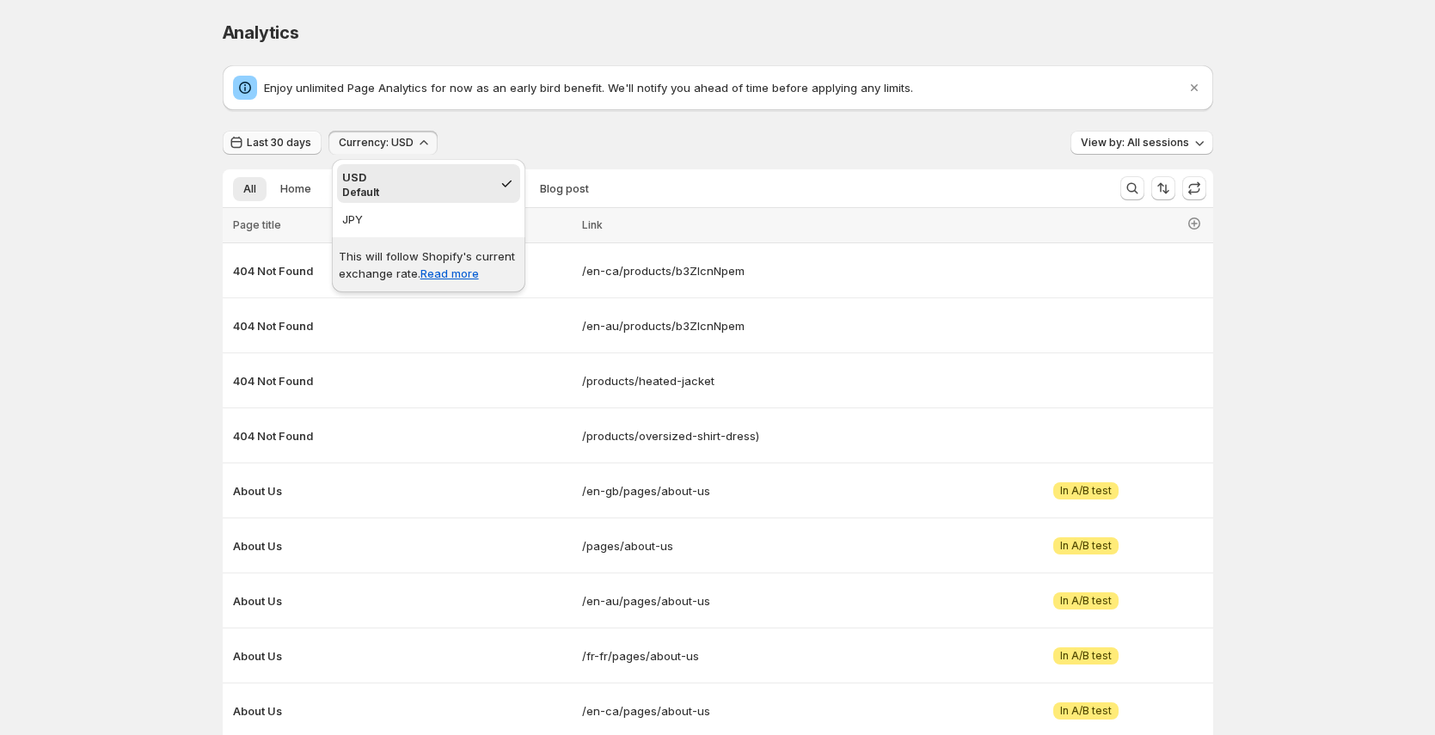
click at [318, 144] on button "Last 30 days" at bounding box center [272, 143] width 99 height 24
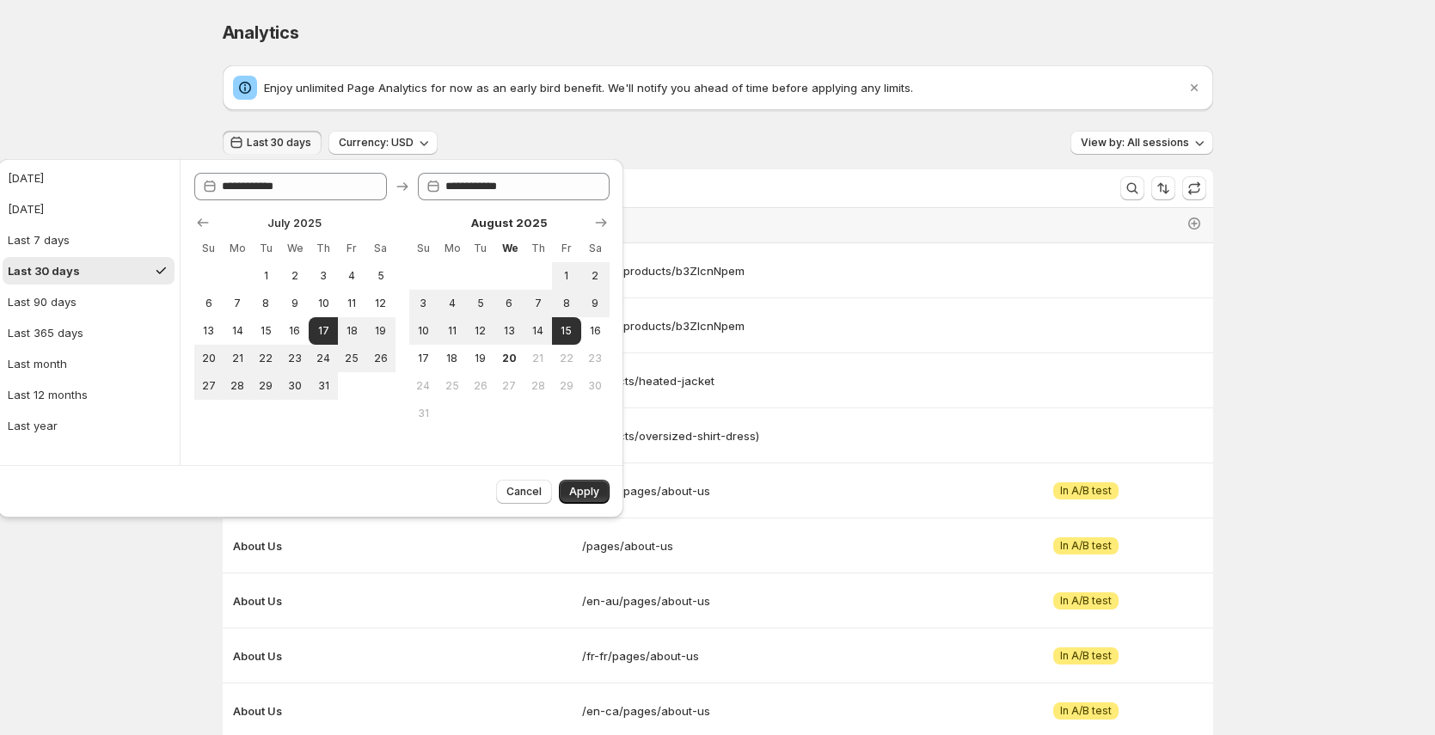
click at [318, 144] on button "Last 30 days" at bounding box center [272, 143] width 99 height 24
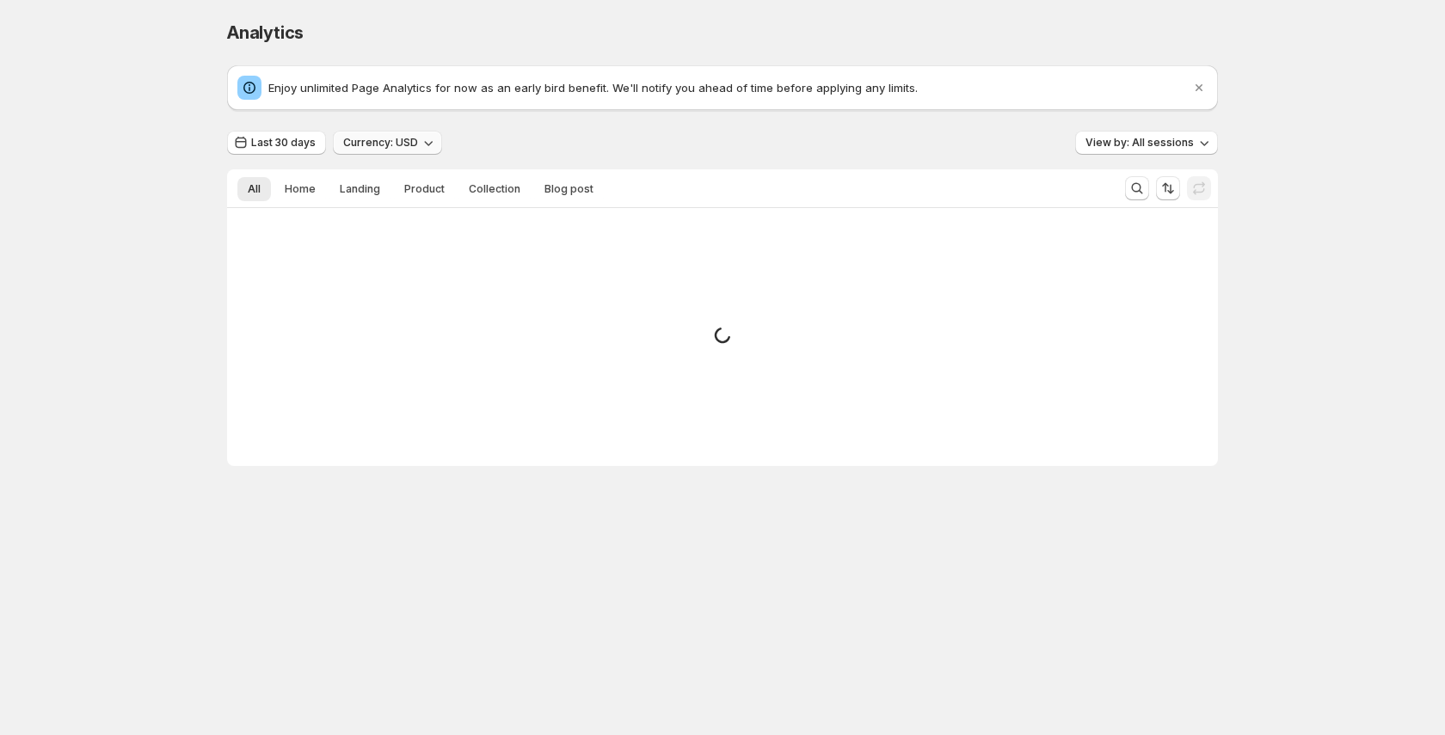
click at [420, 150] on icon "button" at bounding box center [428, 142] width 17 height 17
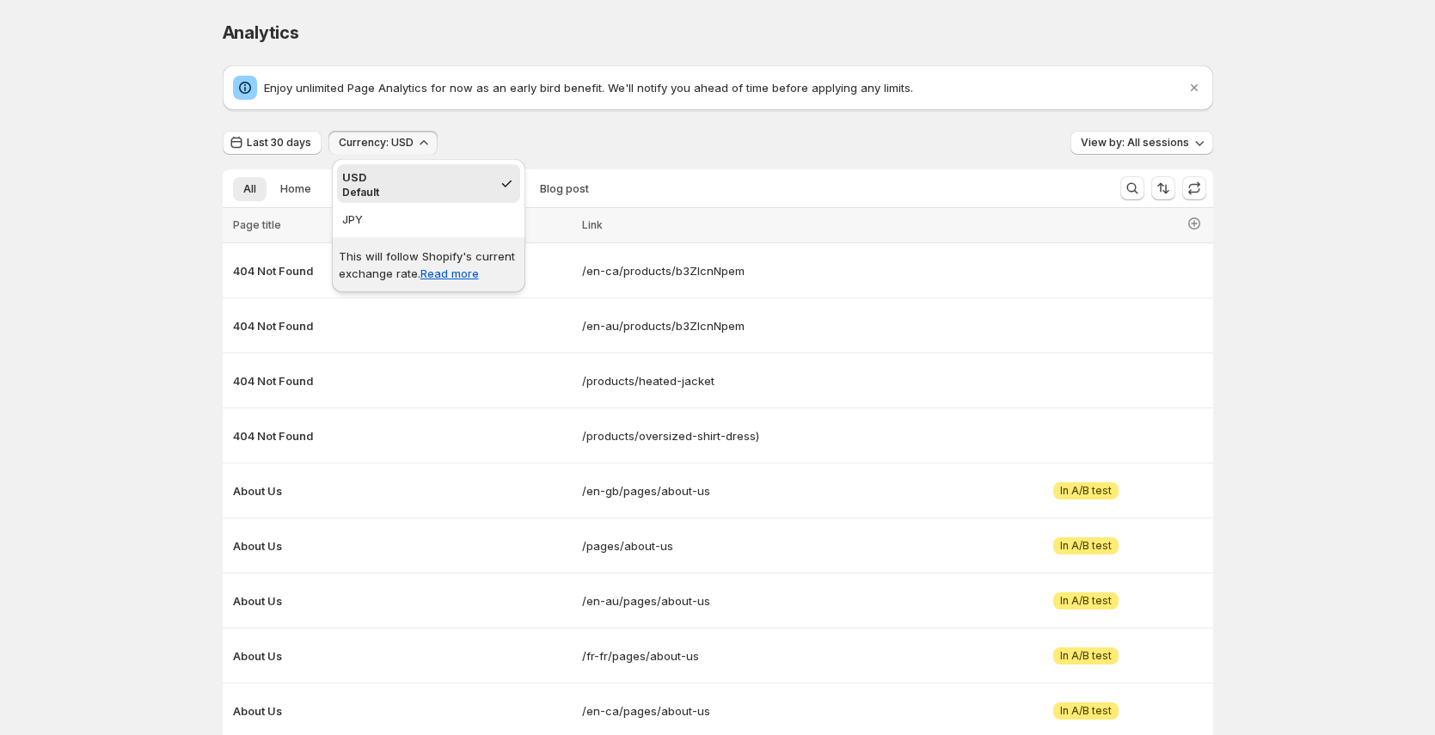
click at [419, 146] on icon "button" at bounding box center [423, 142] width 17 height 17
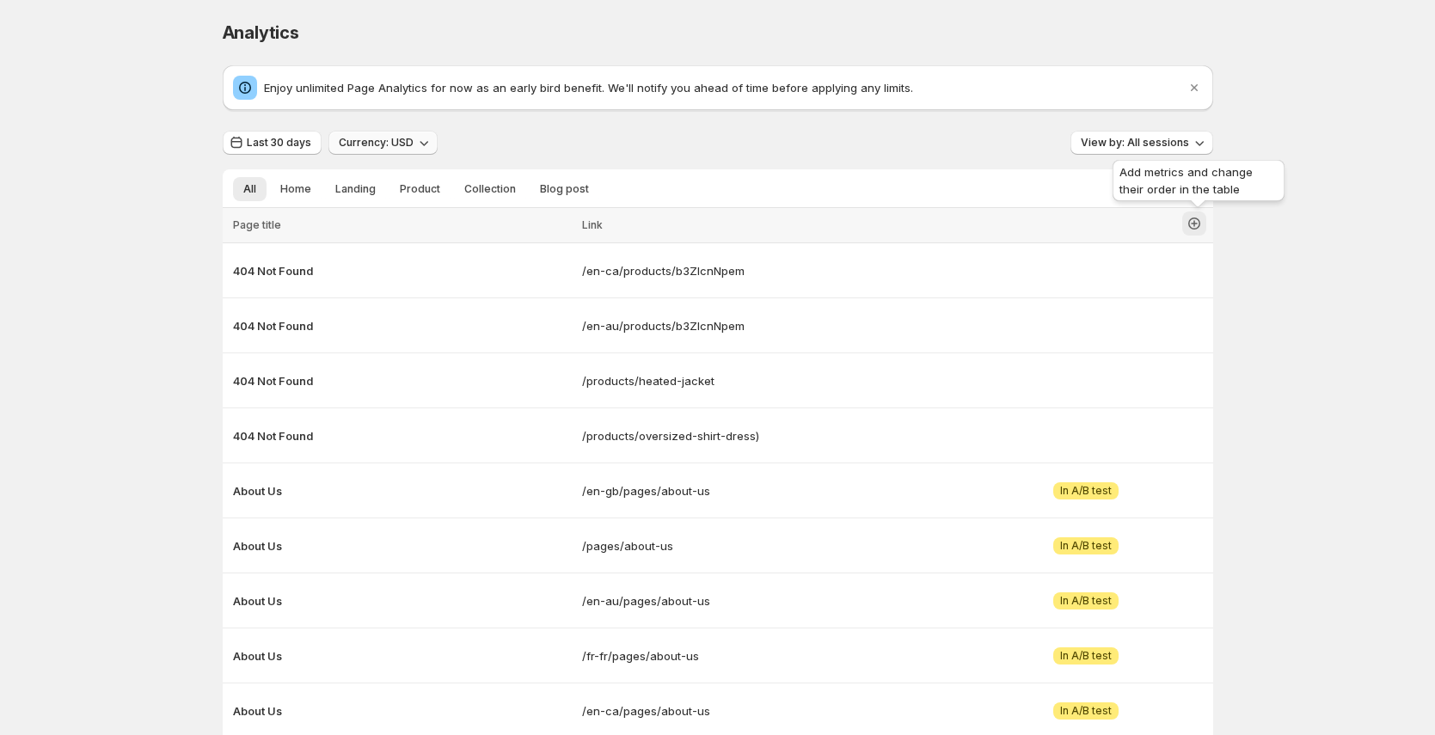
click at [1195, 212] on button "button" at bounding box center [1194, 224] width 24 height 24
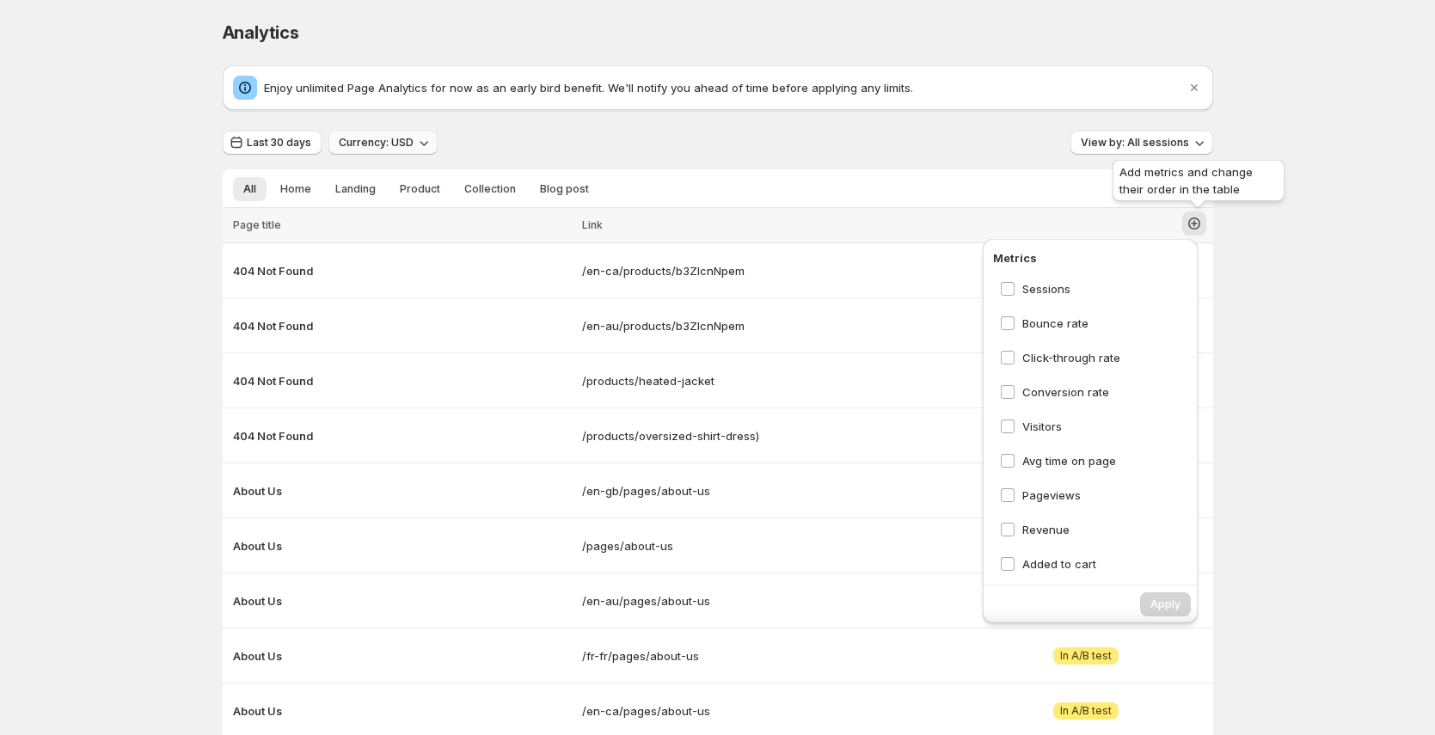
click at [1195, 212] on button "button" at bounding box center [1194, 224] width 24 height 24
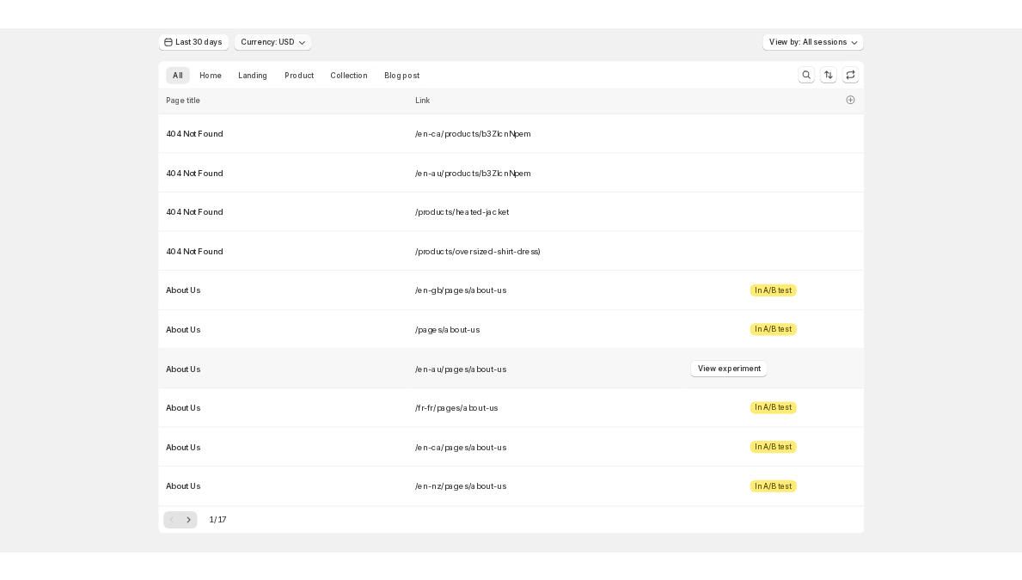
scroll to position [121, 0]
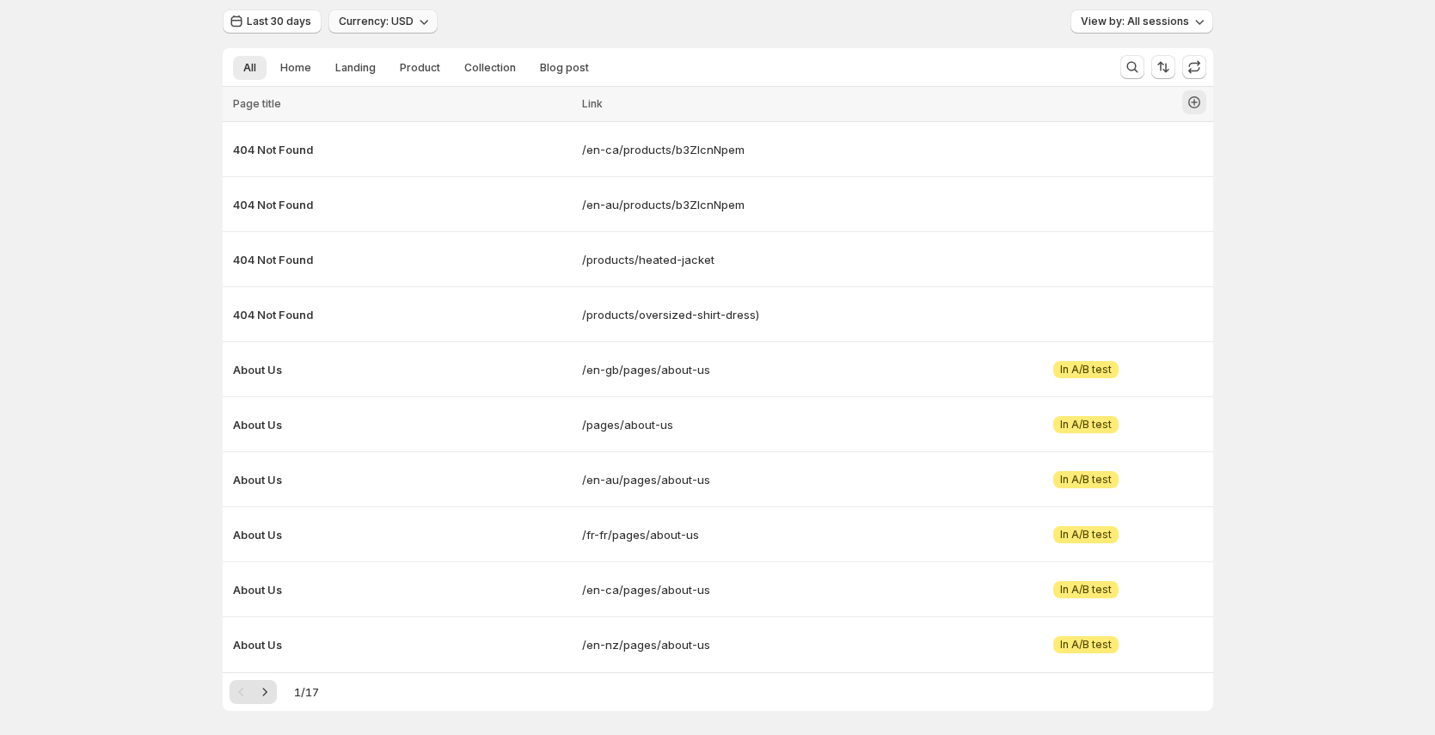
click at [1203, 101] on icon "button" at bounding box center [1194, 102] width 17 height 17
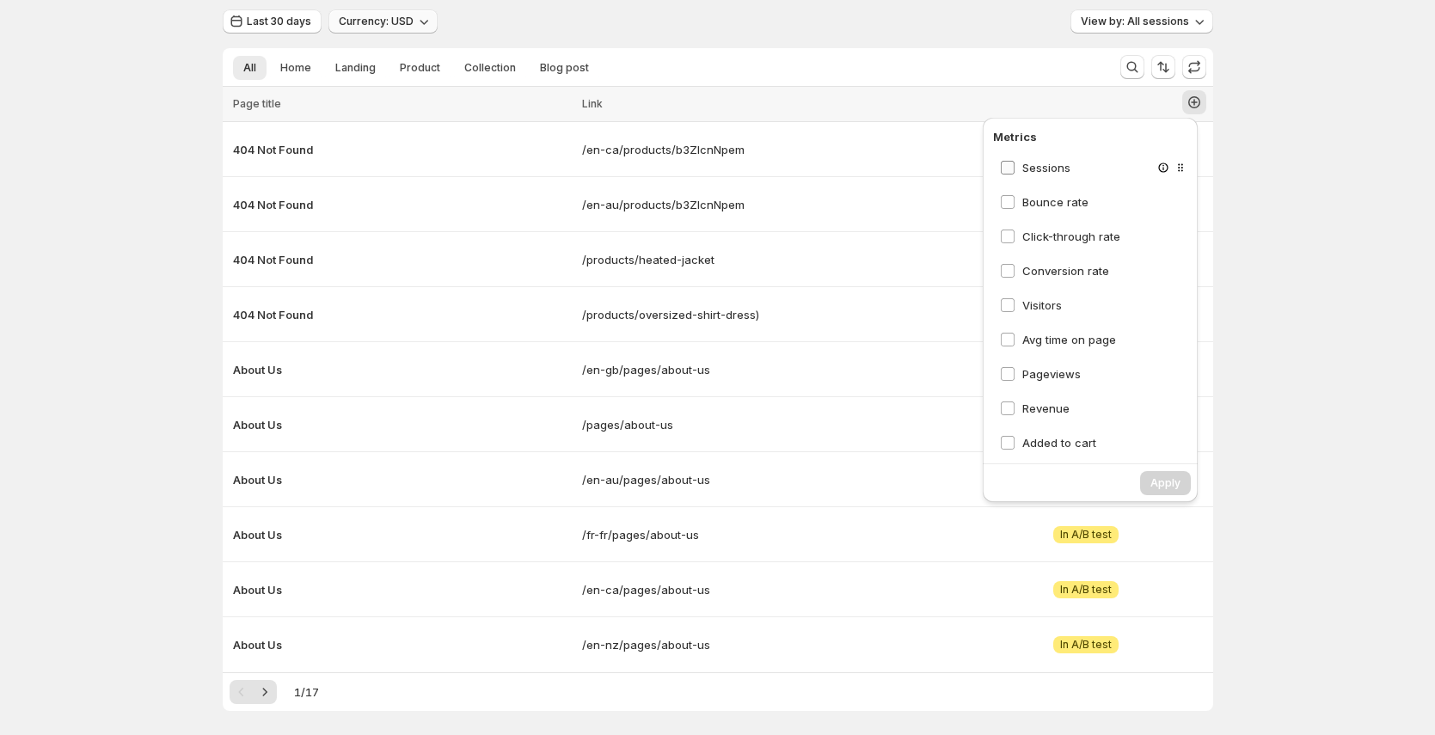
click at [1060, 170] on span "Sessions" at bounding box center [1046, 168] width 48 height 14
click at [1159, 476] on button "Apply" at bounding box center [1165, 483] width 51 height 24
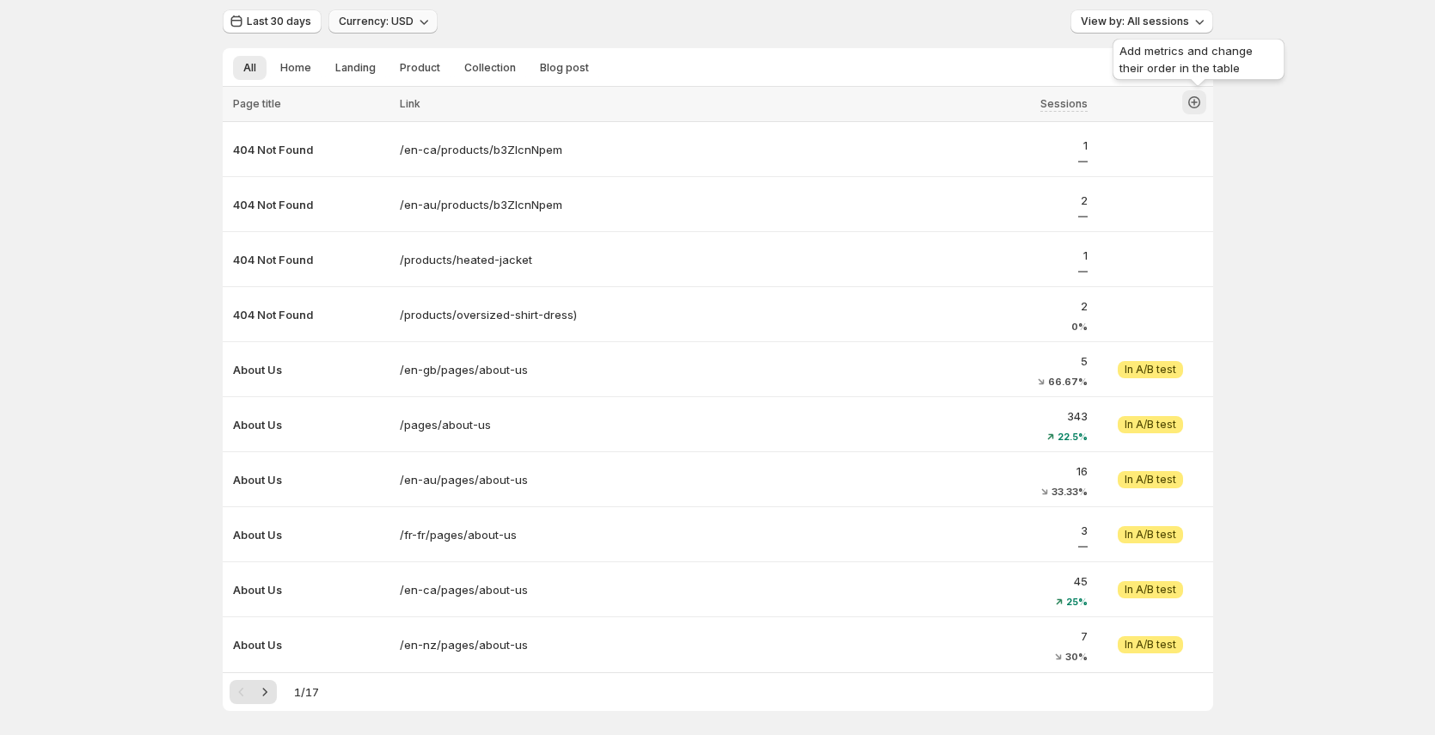
click at [1202, 103] on icon "button" at bounding box center [1194, 102] width 17 height 17
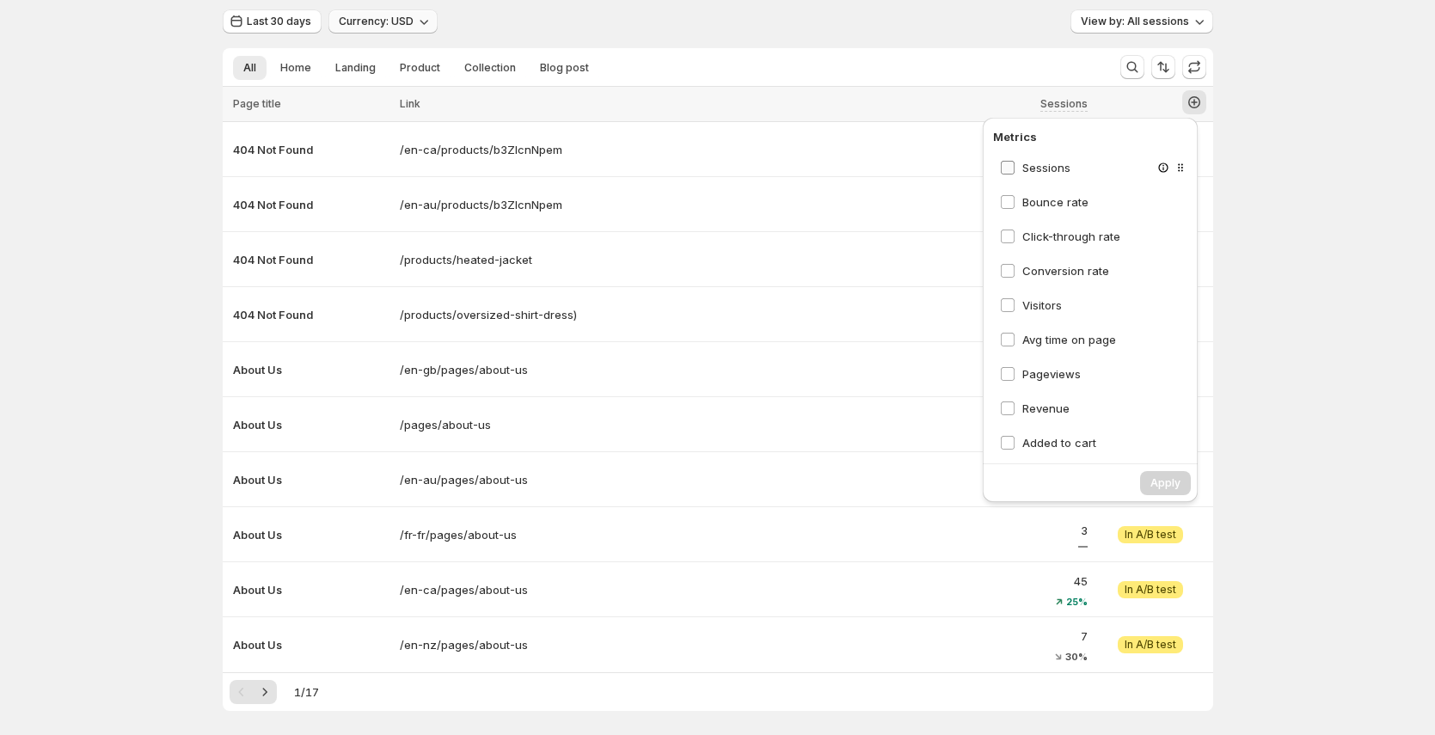
click at [1052, 169] on span "Sessions" at bounding box center [1046, 168] width 48 height 14
click at [1174, 484] on span "Apply" at bounding box center [1166, 483] width 30 height 14
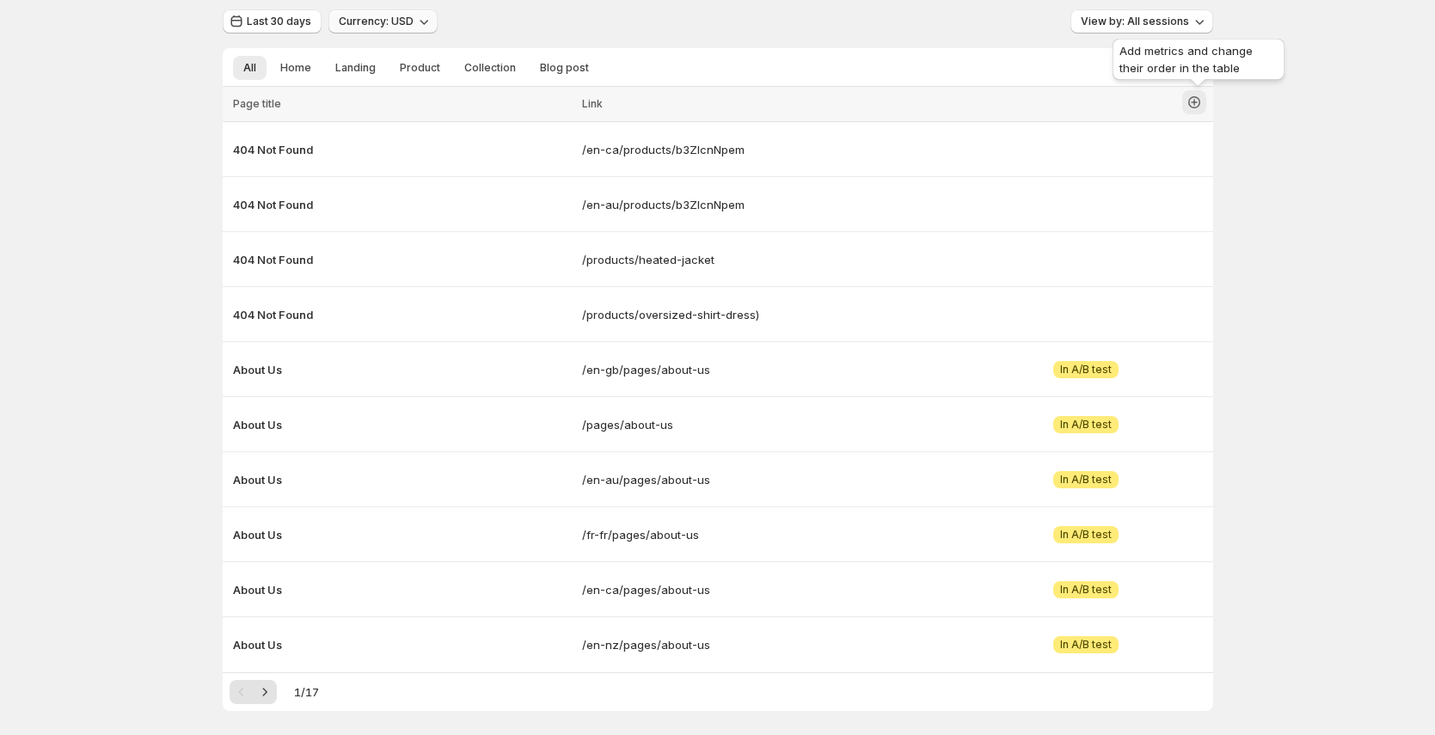
click at [1200, 94] on icon "button" at bounding box center [1194, 102] width 17 height 17
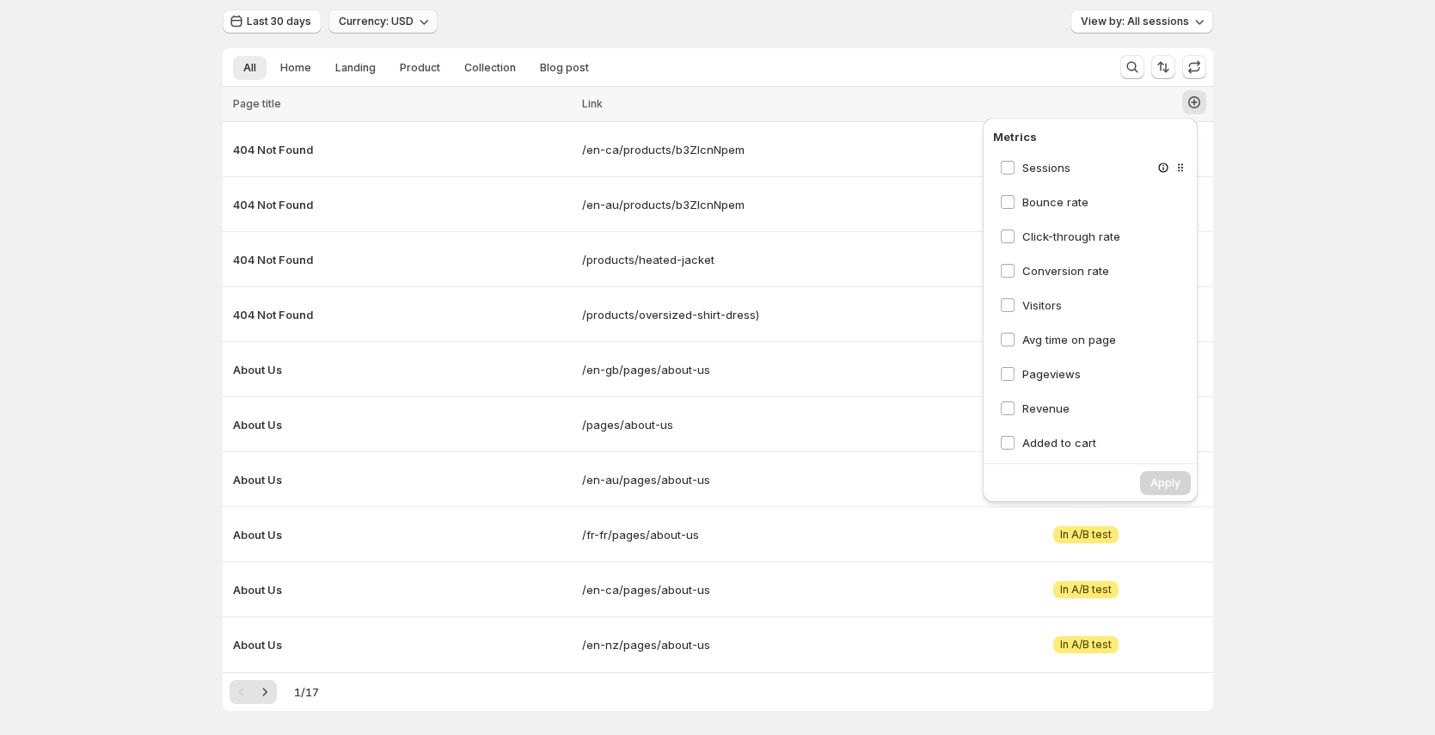
click at [1108, 171] on div "Sessions" at bounding box center [1094, 167] width 203 height 31
click at [1299, 208] on div "Analytics. This page is ready Analytics Enjoy unlimited Page Analytics for now …" at bounding box center [717, 341] width 1435 height 925
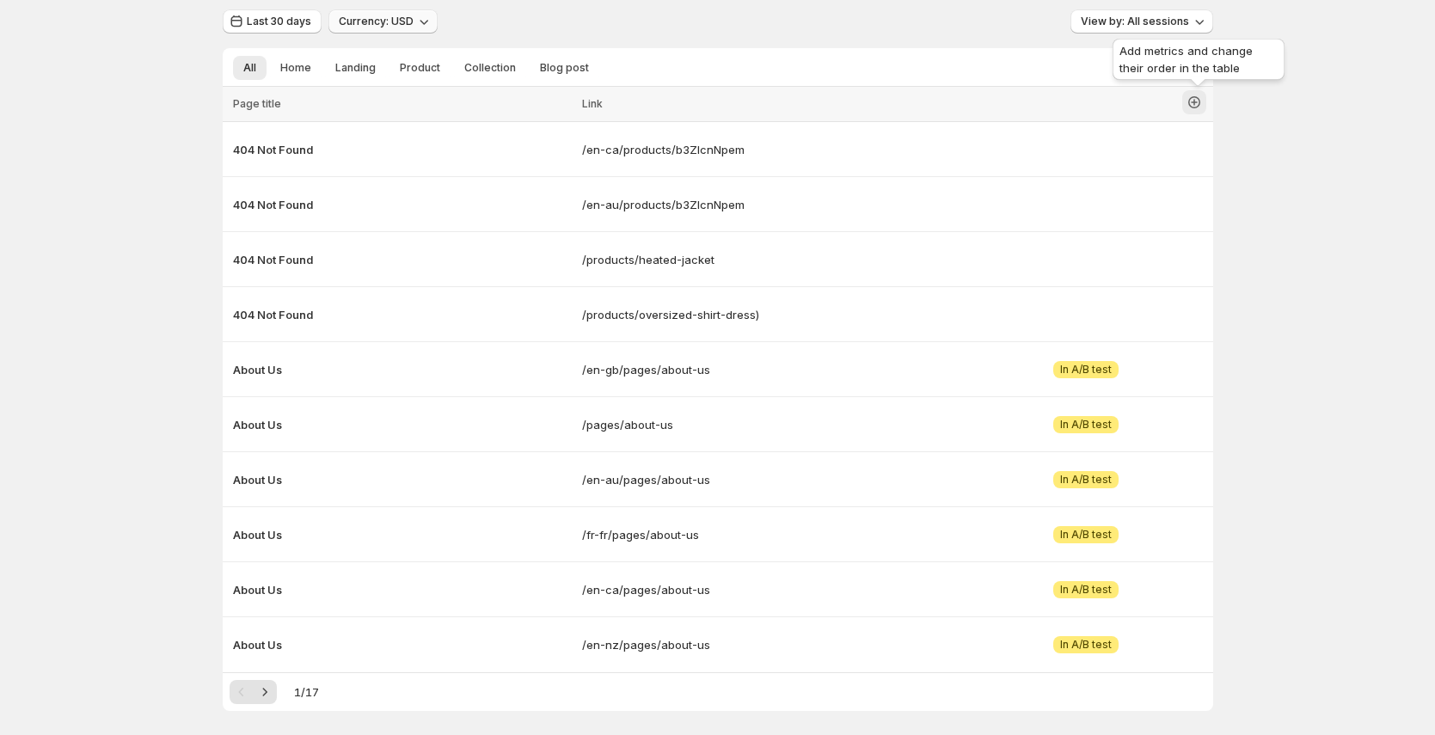
click at [1203, 110] on icon "button" at bounding box center [1194, 102] width 17 height 17
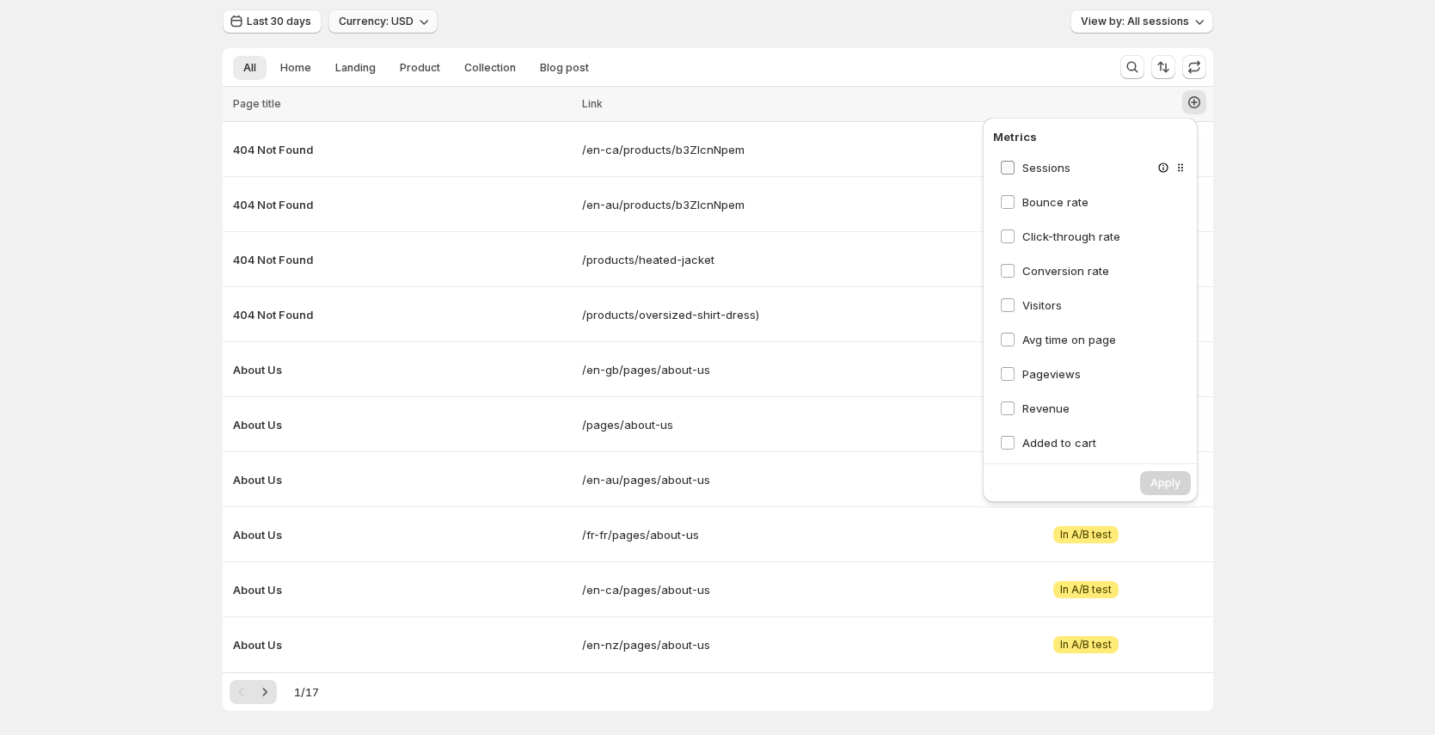
click at [1059, 171] on span "Sessions" at bounding box center [1046, 168] width 48 height 14
click at [1176, 487] on span "Apply" at bounding box center [1166, 483] width 30 height 14
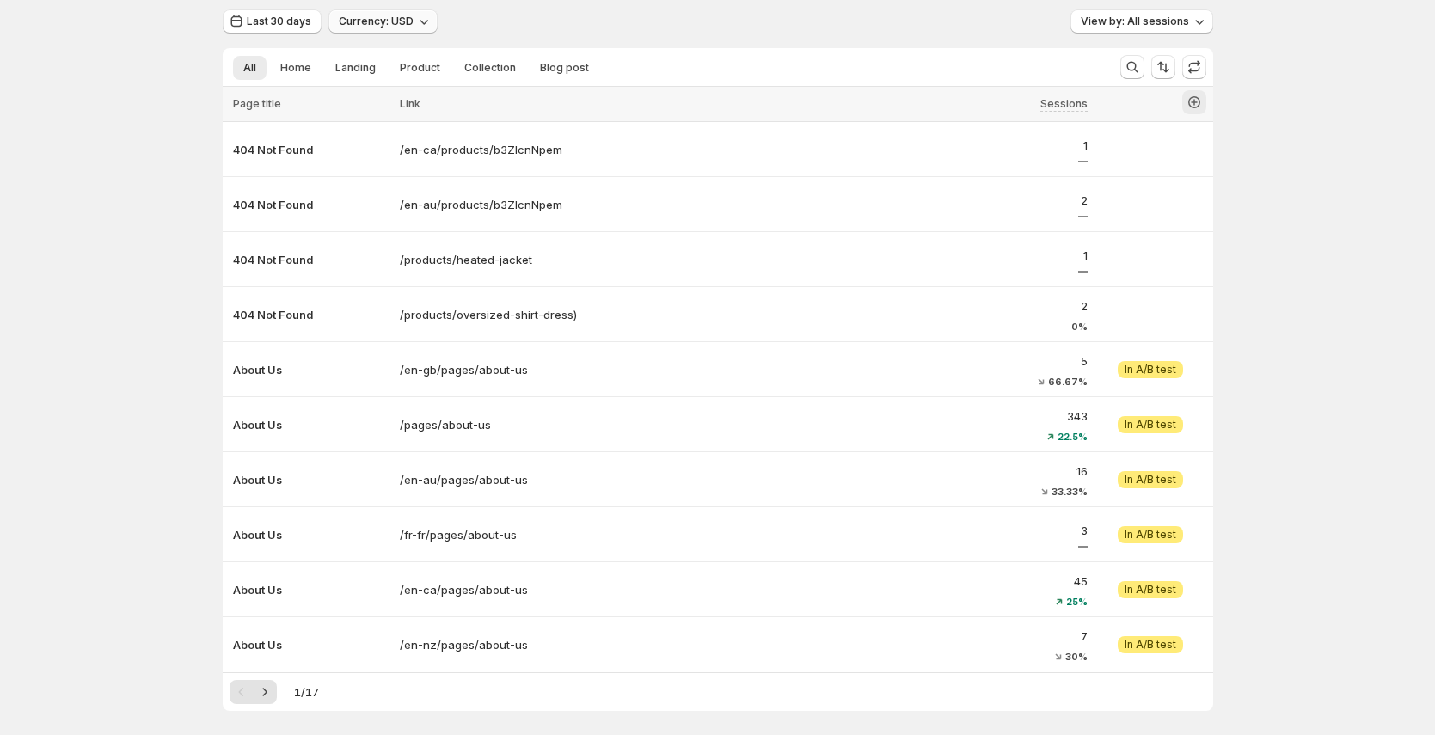
click at [1198, 101] on icon "button" at bounding box center [1194, 102] width 7 height 7
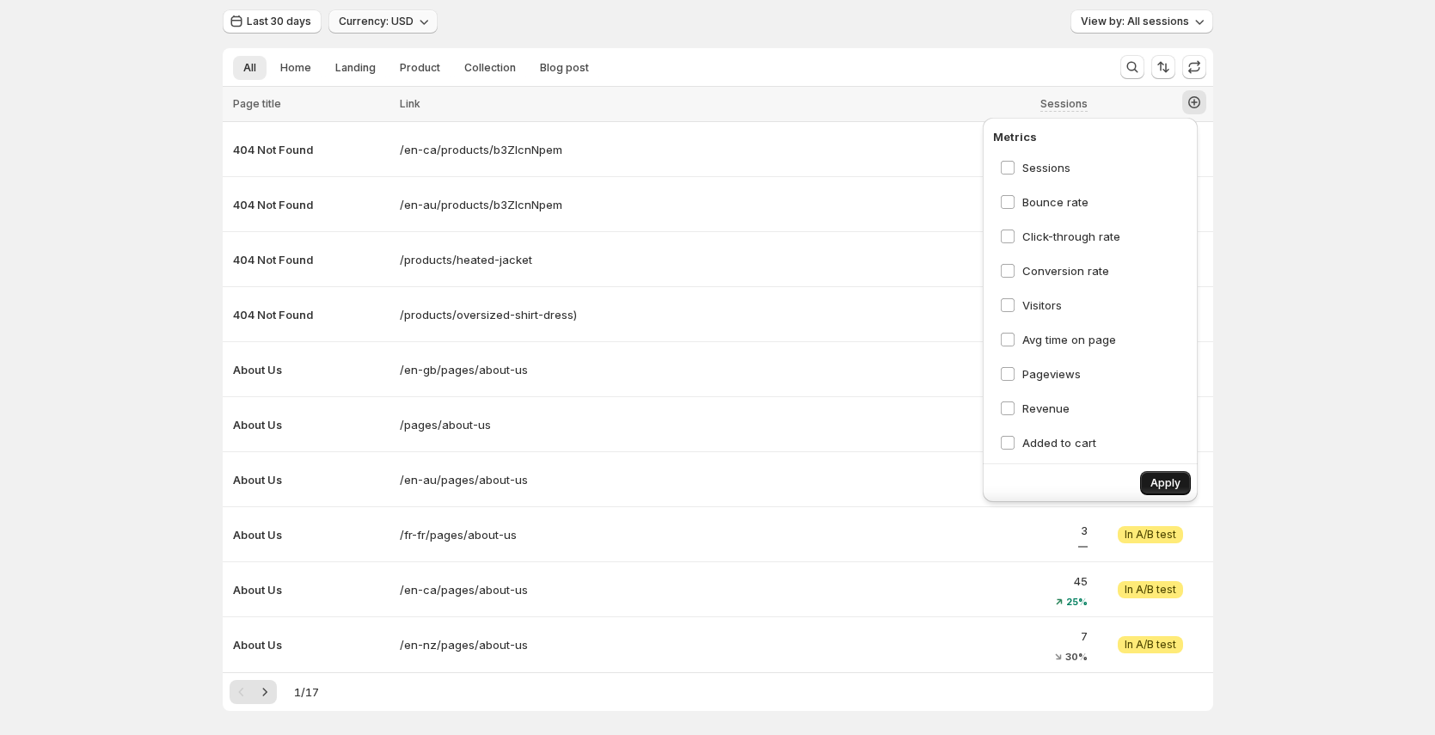
click at [1154, 483] on span "Apply" at bounding box center [1166, 483] width 30 height 14
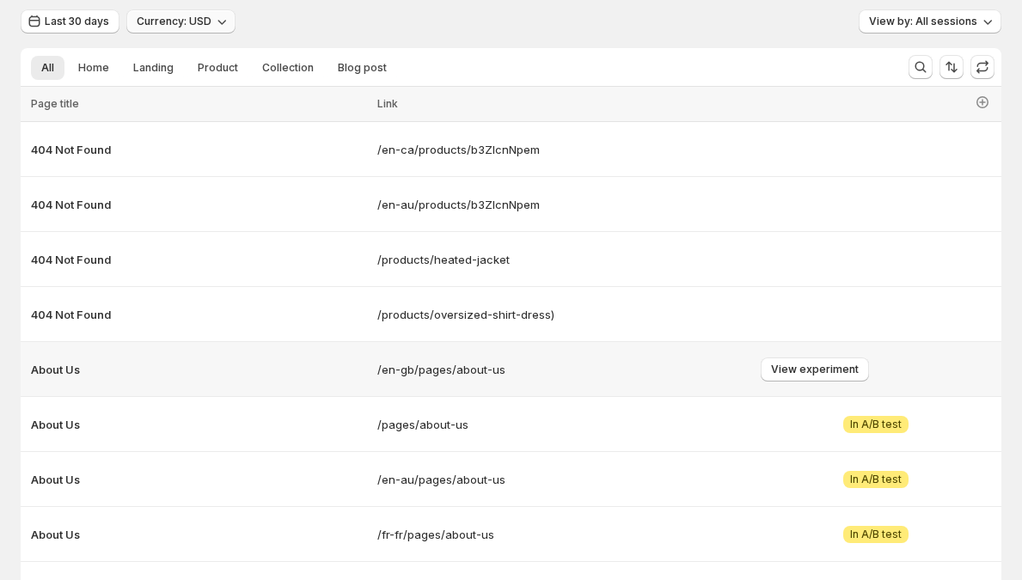
click at [672, 383] on div "/en-gb/pages/about-us" at bounding box center [564, 370] width 384 height 28
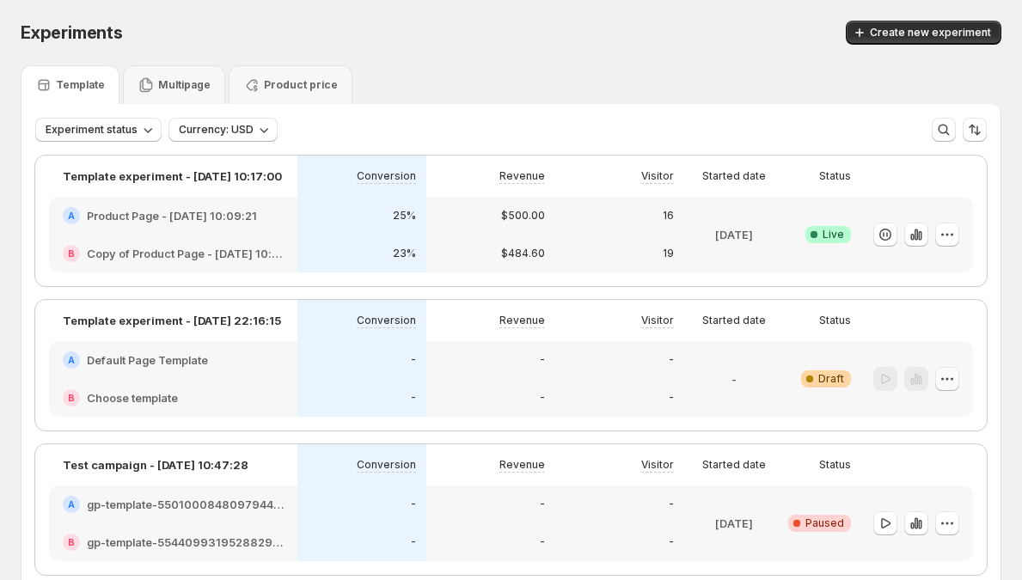
click at [956, 384] on icon "button" at bounding box center [947, 379] width 17 height 17
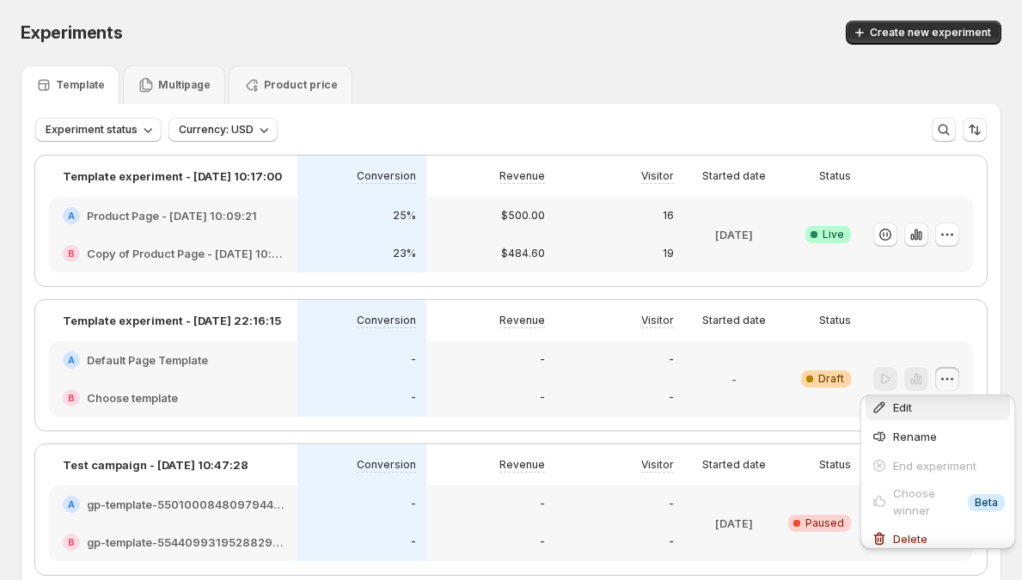
scroll to position [15, 0]
